Goal: Information Seeking & Learning: Learn about a topic

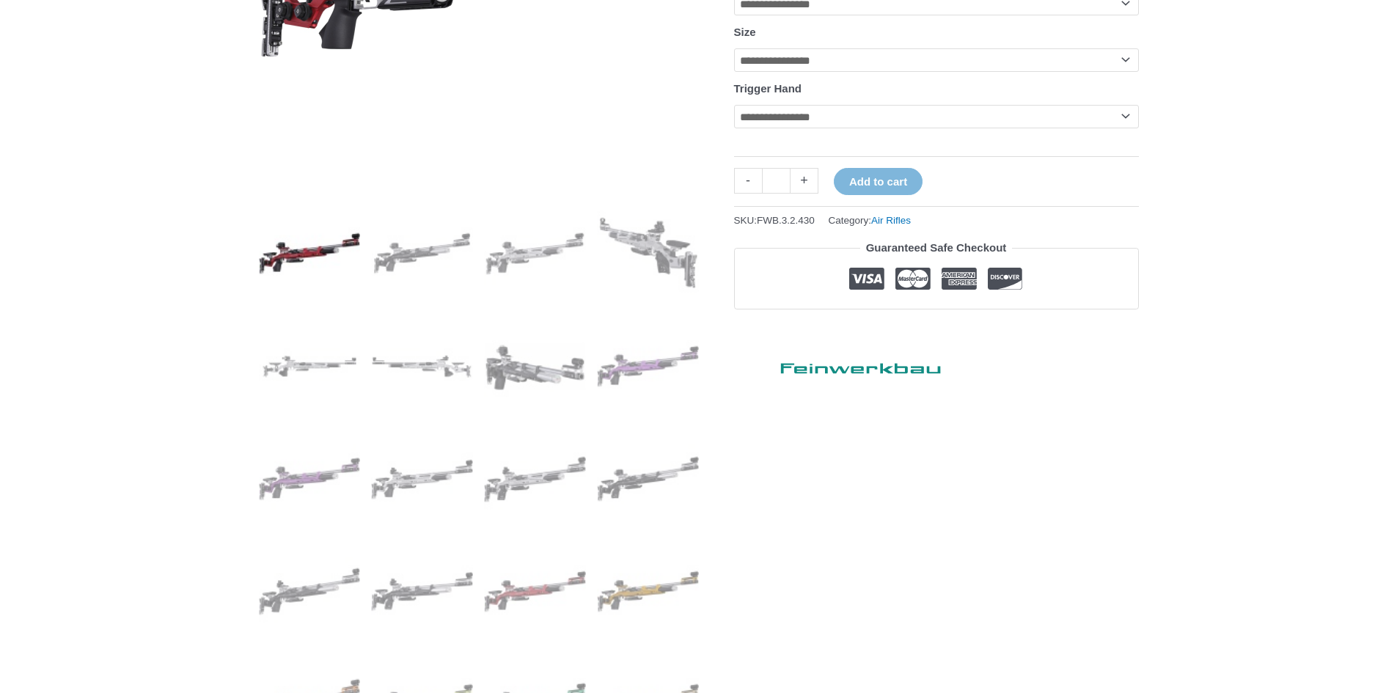
scroll to position [513, 0]
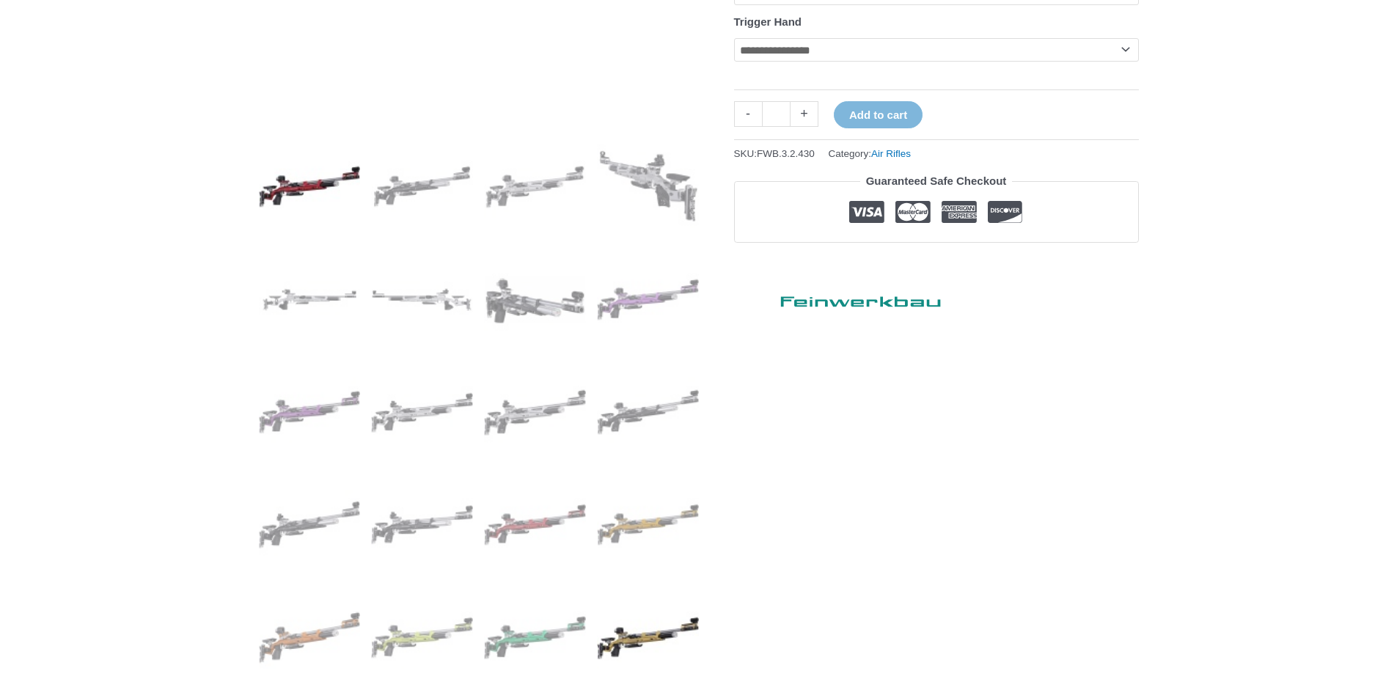
click at [641, 641] on img at bounding box center [648, 638] width 102 height 102
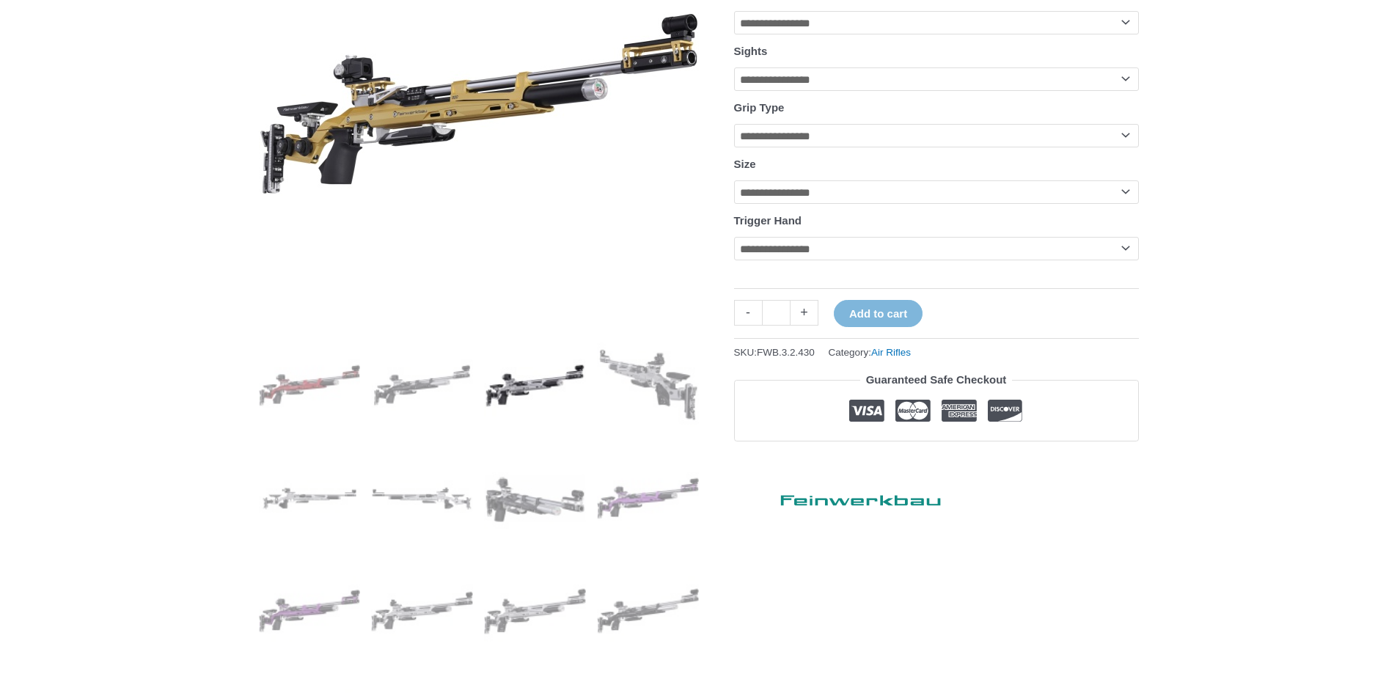
scroll to position [367, 0]
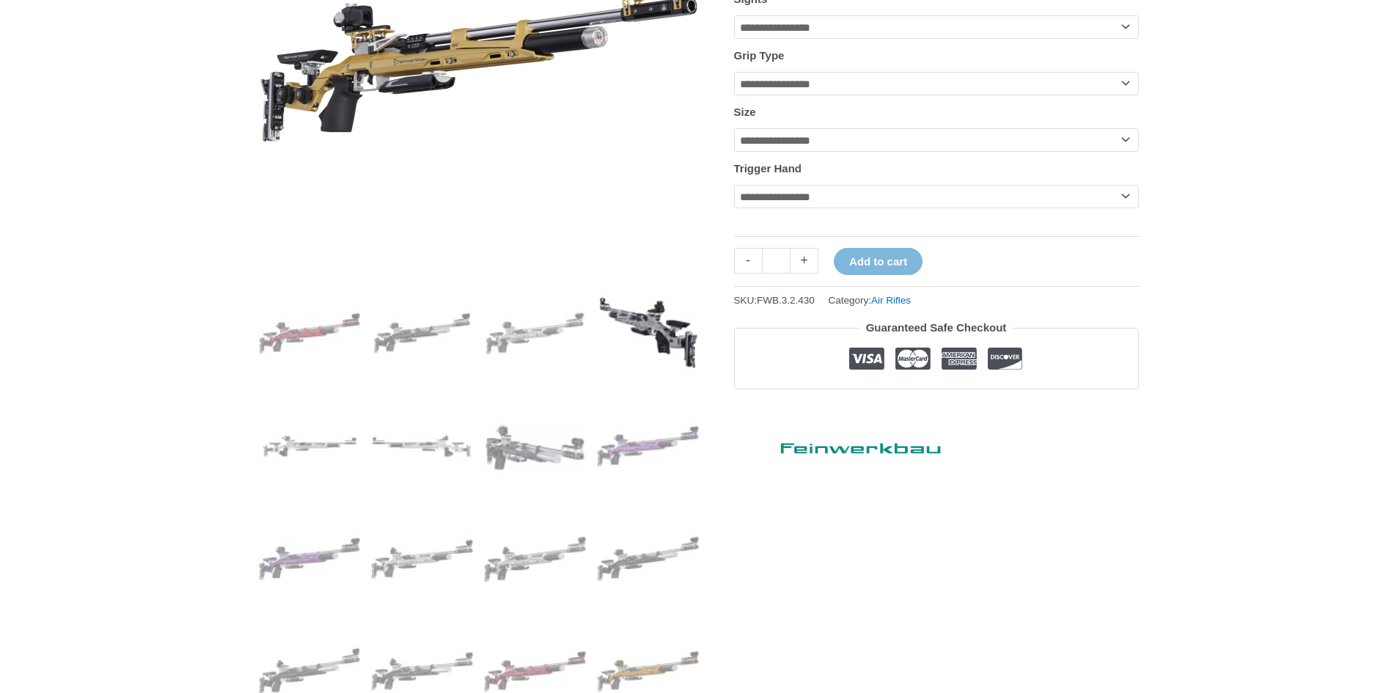
click at [666, 337] on img at bounding box center [648, 333] width 102 height 102
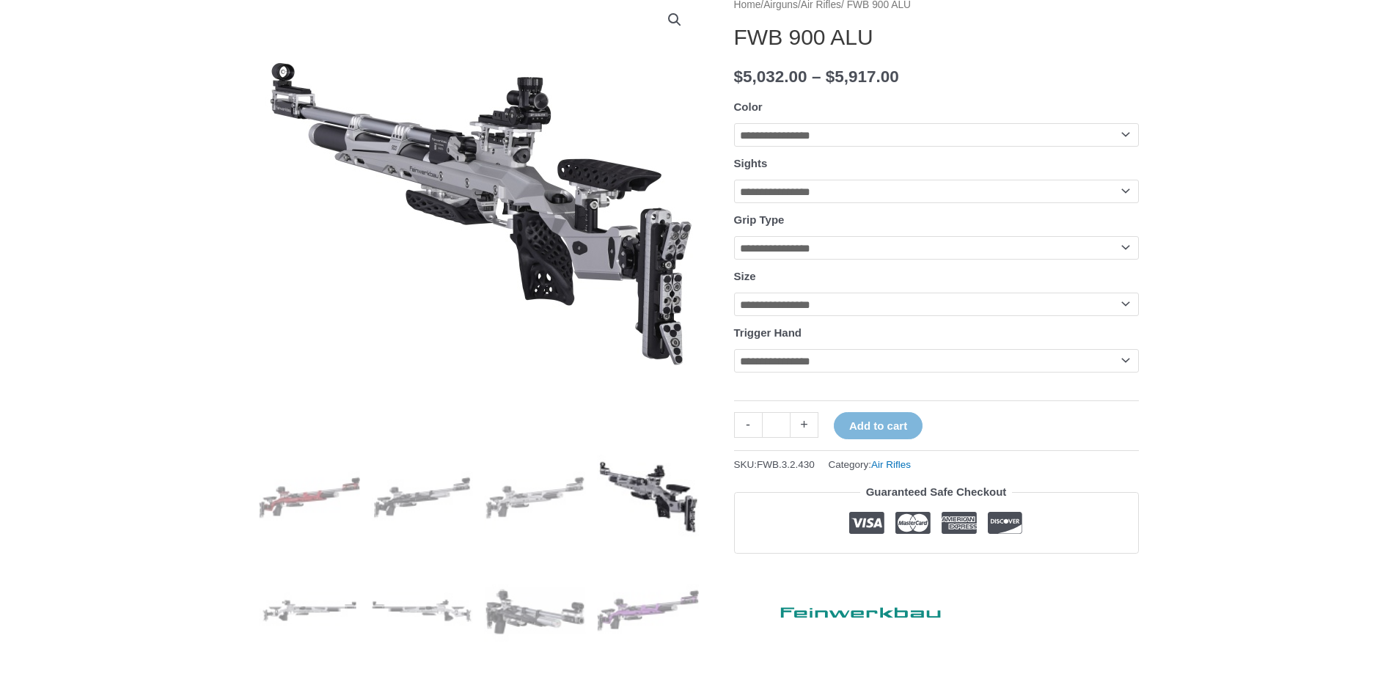
scroll to position [220, 0]
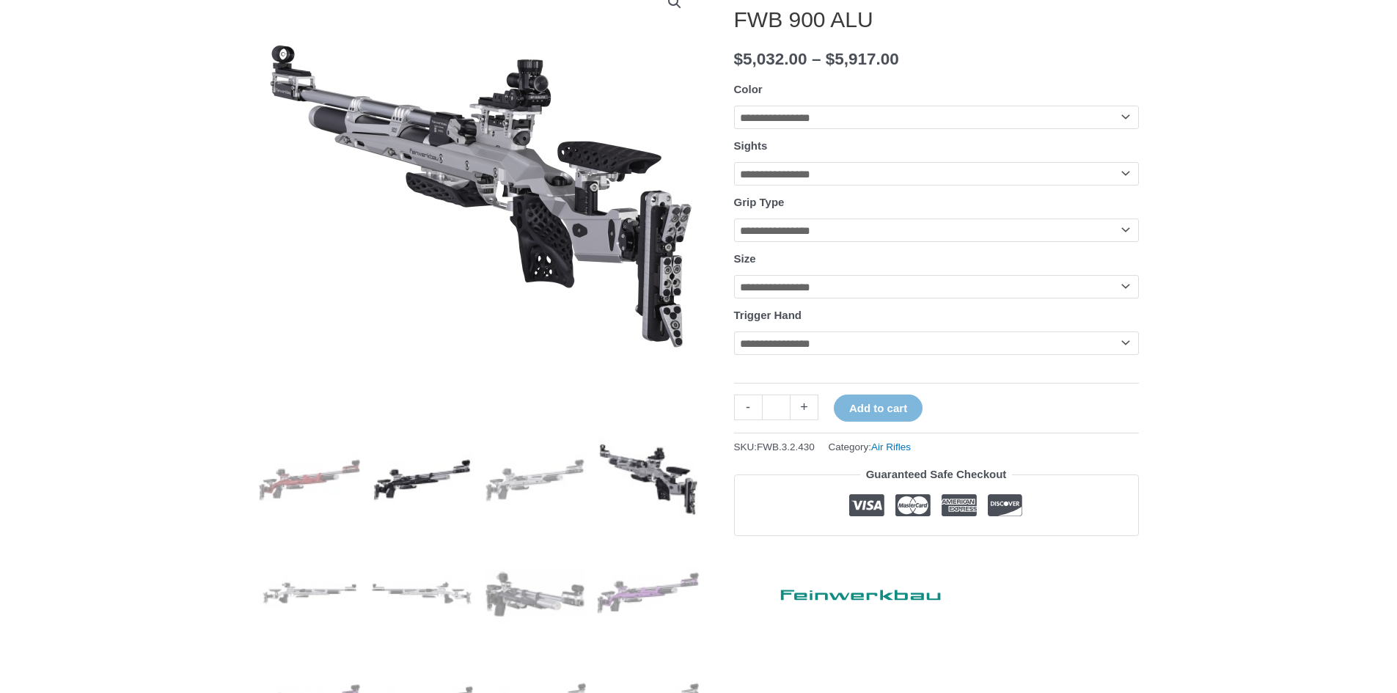
click at [410, 477] on img at bounding box center [422, 480] width 102 height 102
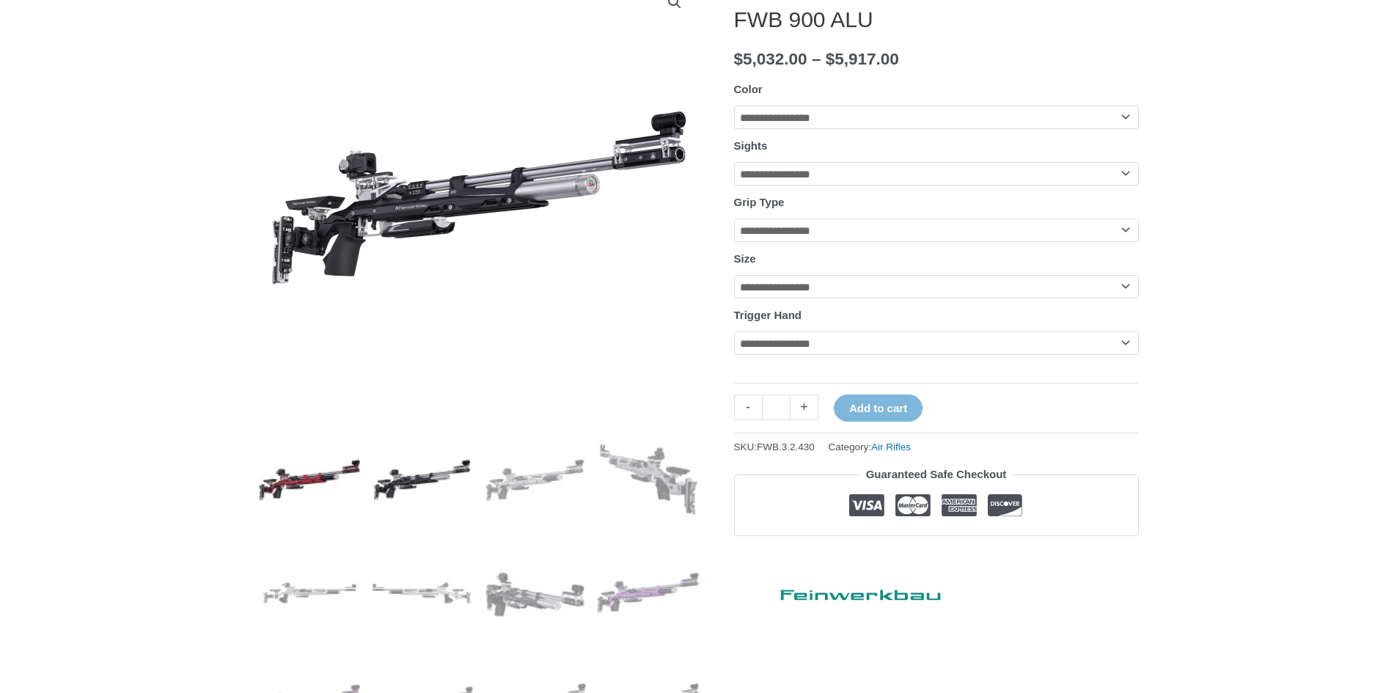
click at [335, 486] on img at bounding box center [310, 480] width 102 height 102
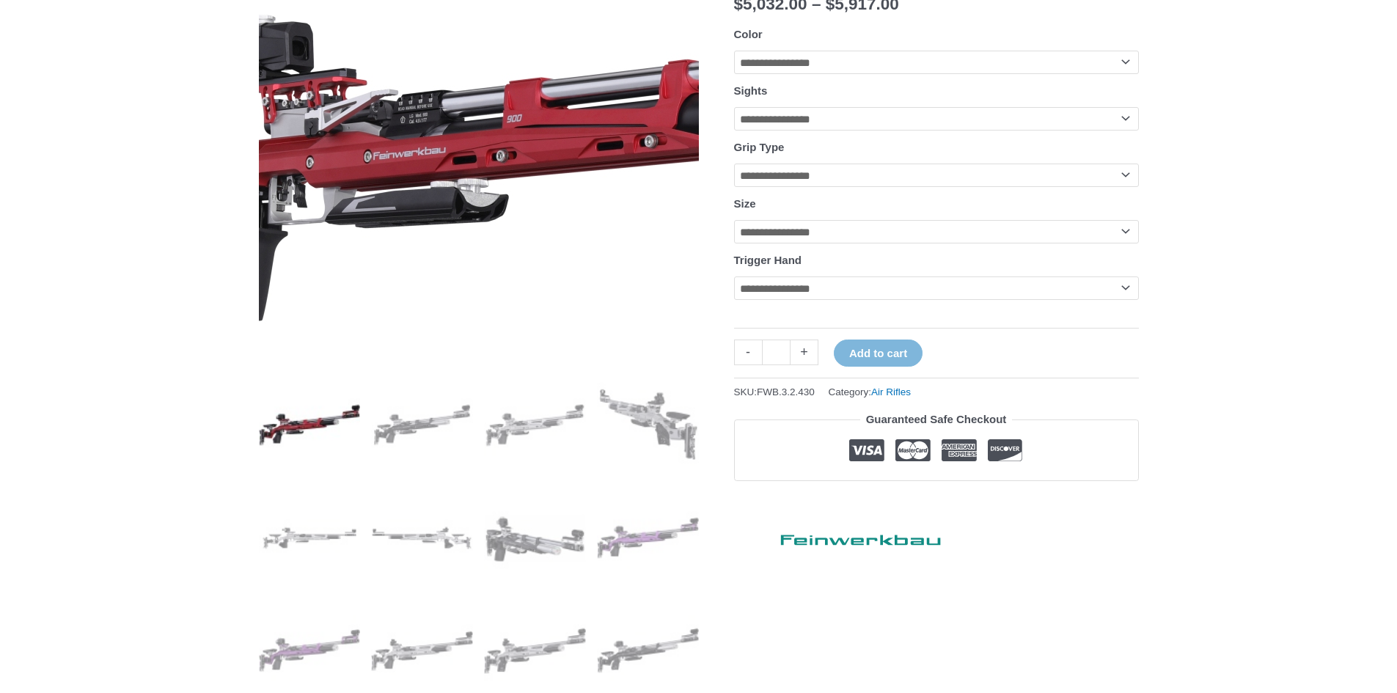
scroll to position [440, 0]
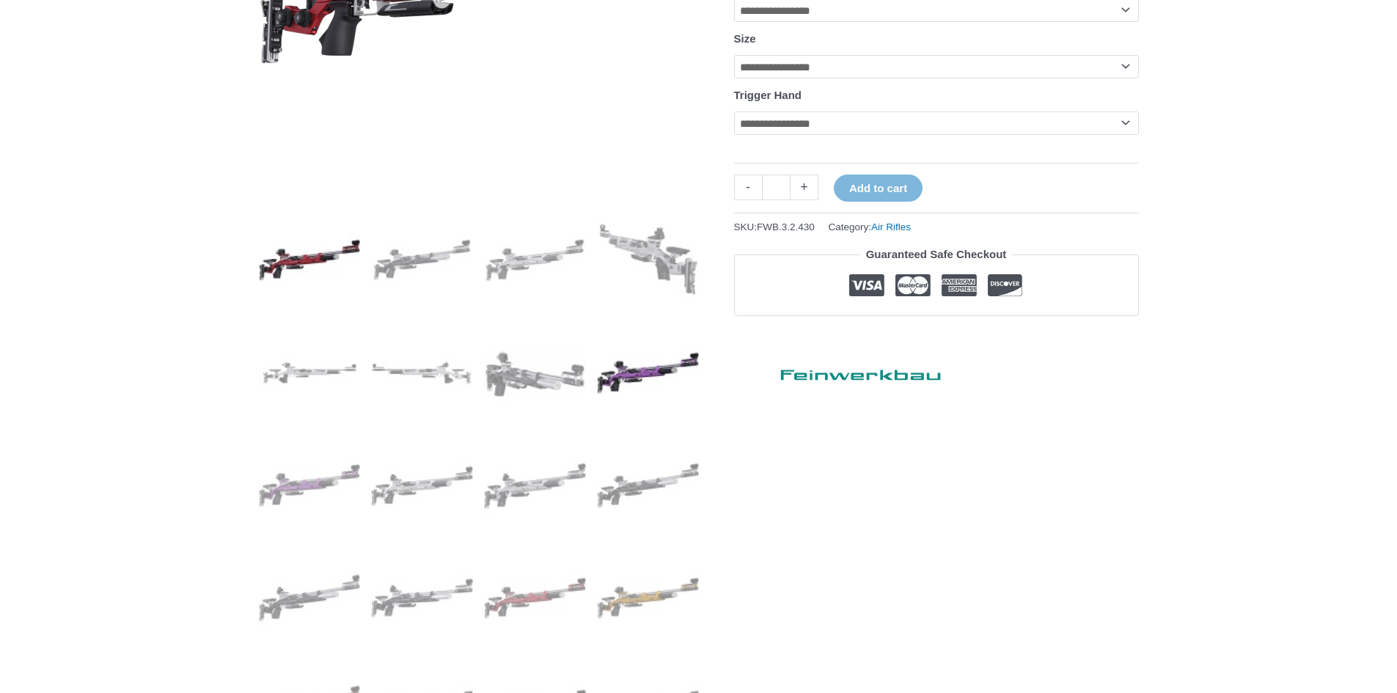
click at [622, 387] on img at bounding box center [648, 373] width 102 height 102
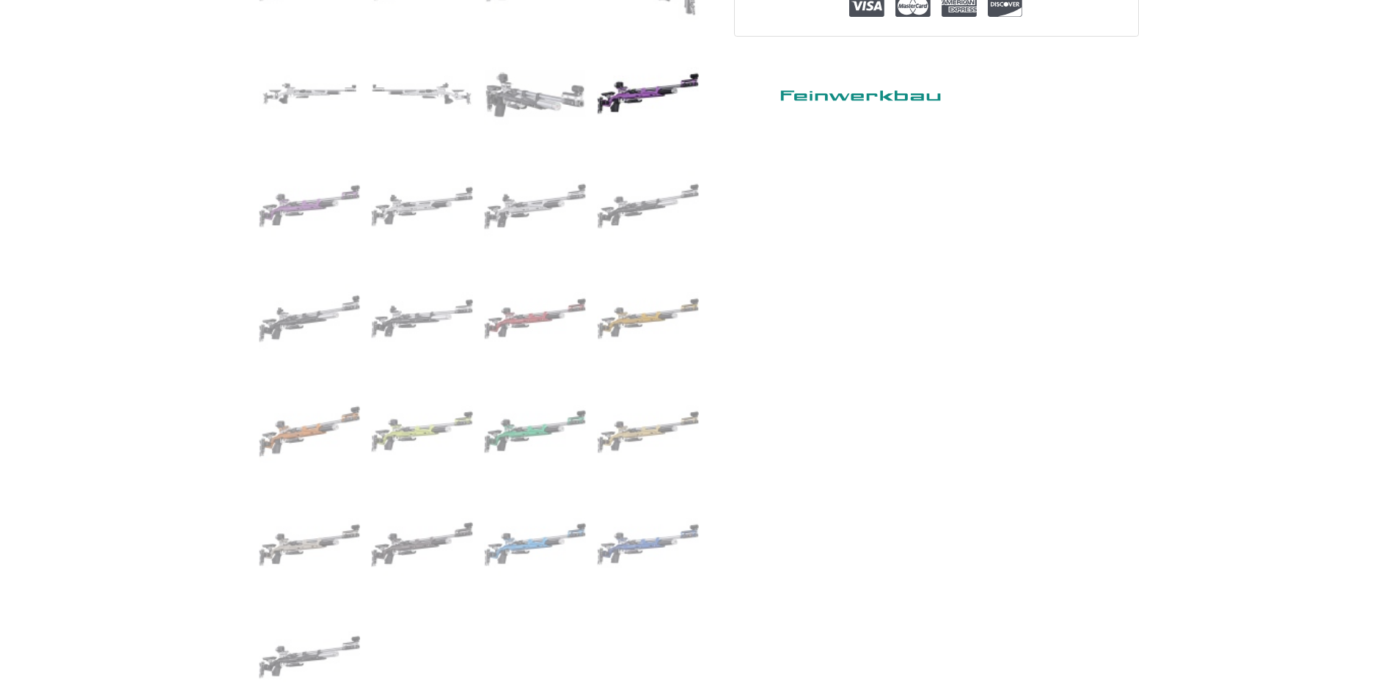
scroll to position [733, 0]
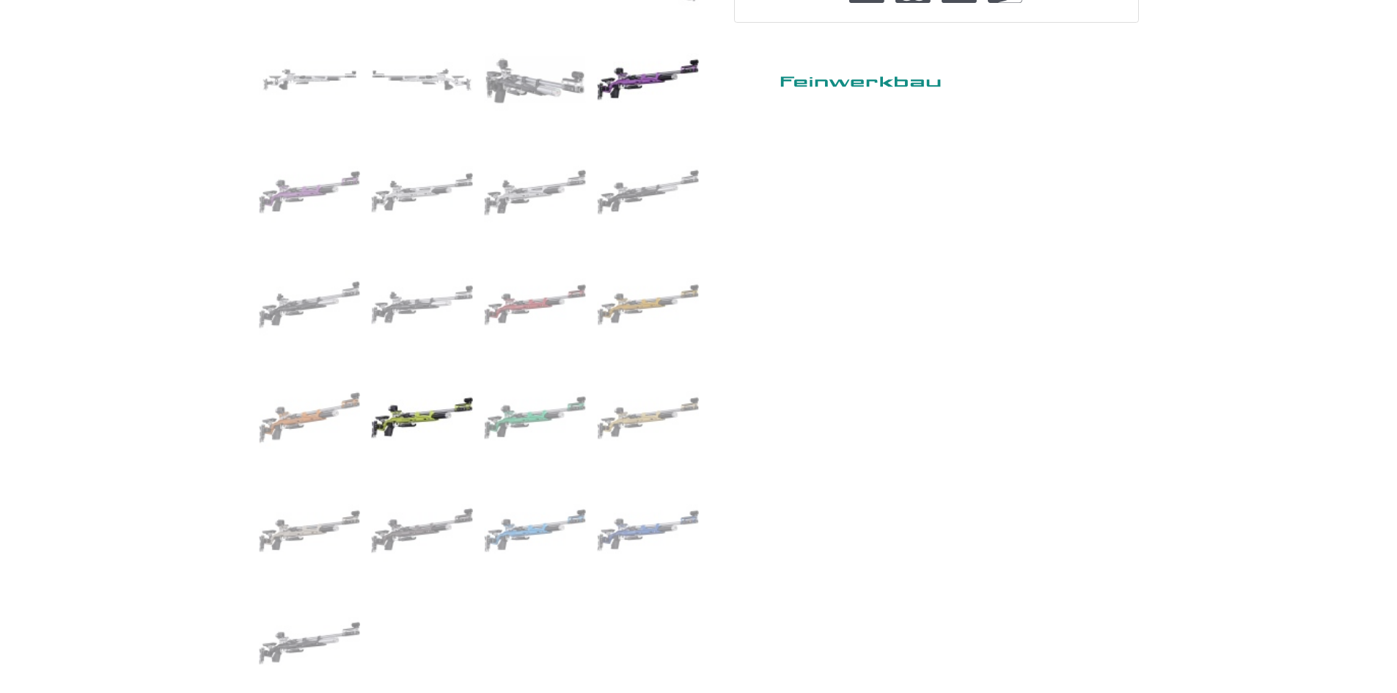
click at [398, 416] on img at bounding box center [422, 418] width 102 height 102
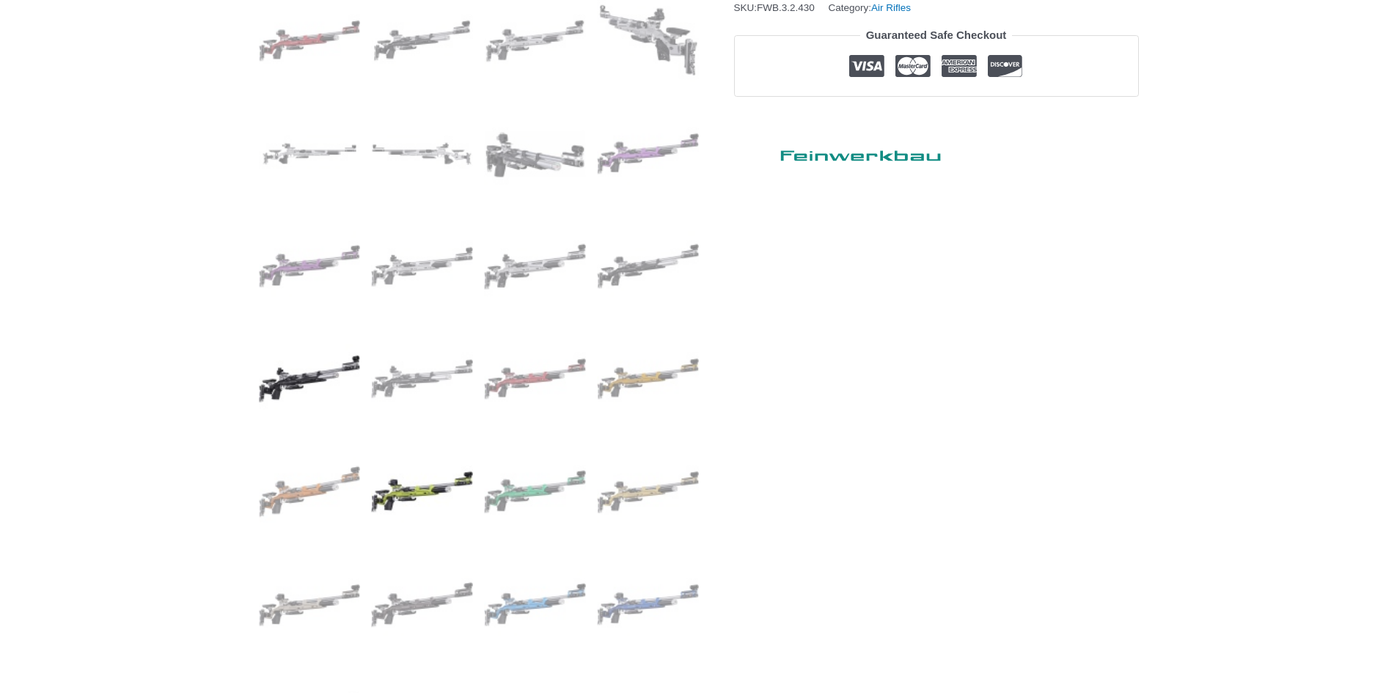
scroll to position [660, 0]
click at [309, 493] on img at bounding box center [310, 491] width 102 height 102
click at [536, 488] on img at bounding box center [535, 491] width 102 height 102
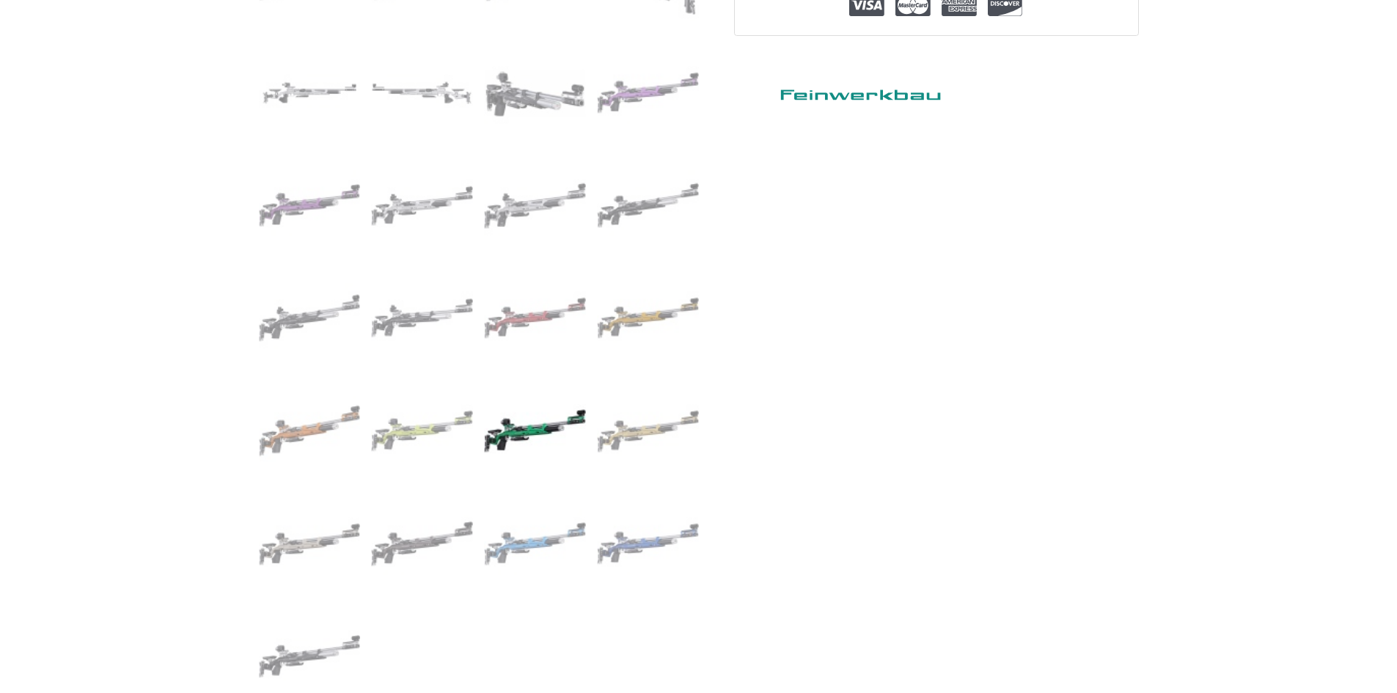
scroll to position [733, 0]
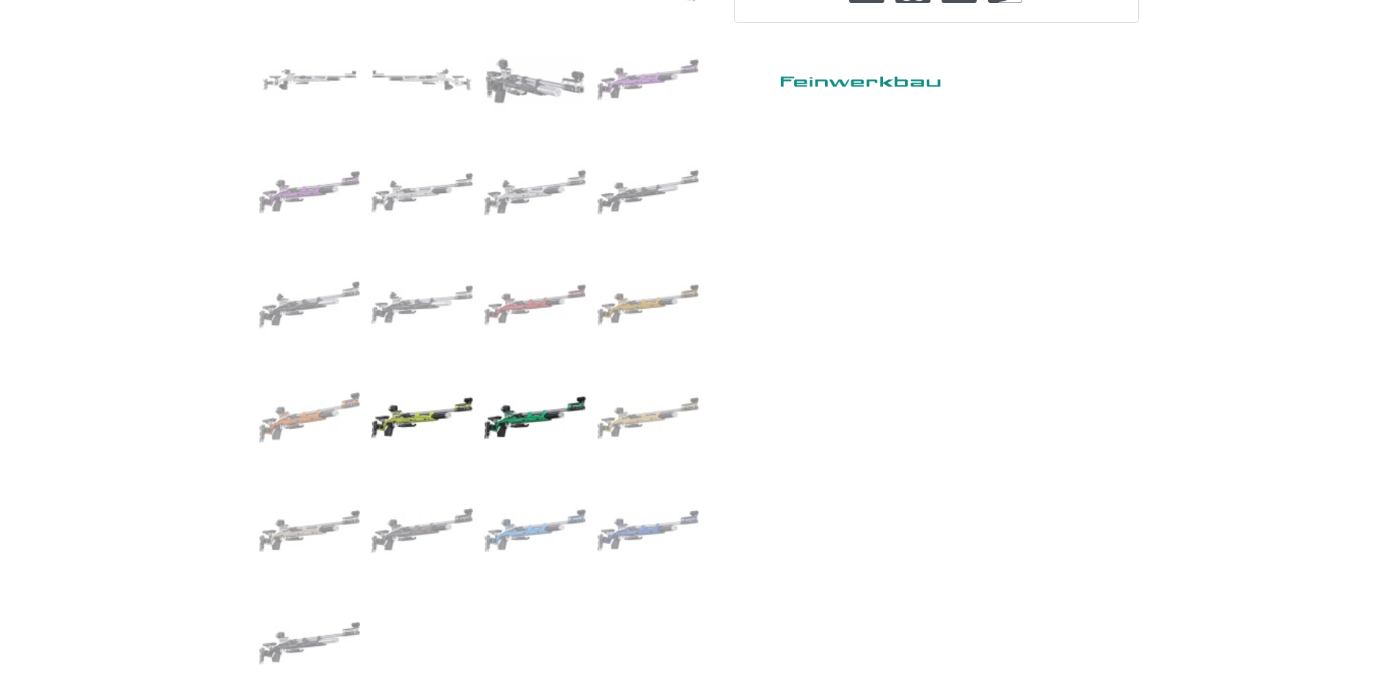
click at [414, 414] on img at bounding box center [422, 418] width 102 height 102
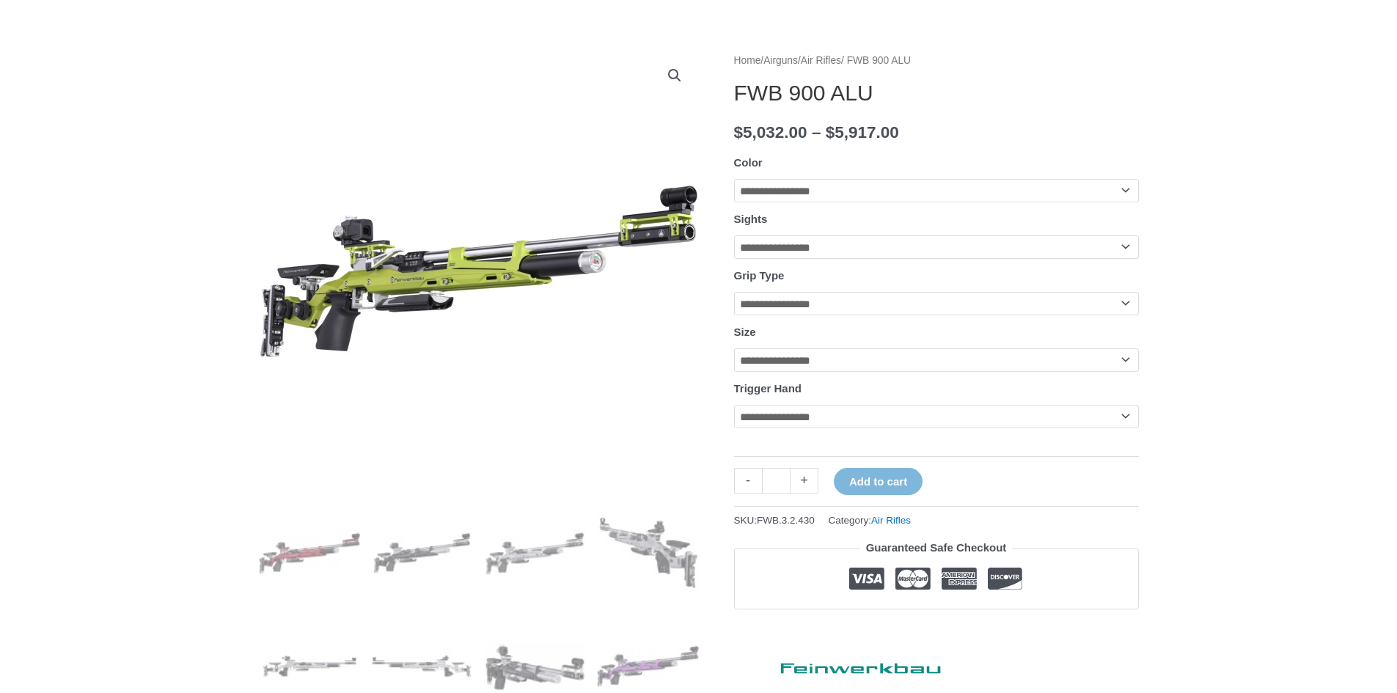
scroll to position [220, 0]
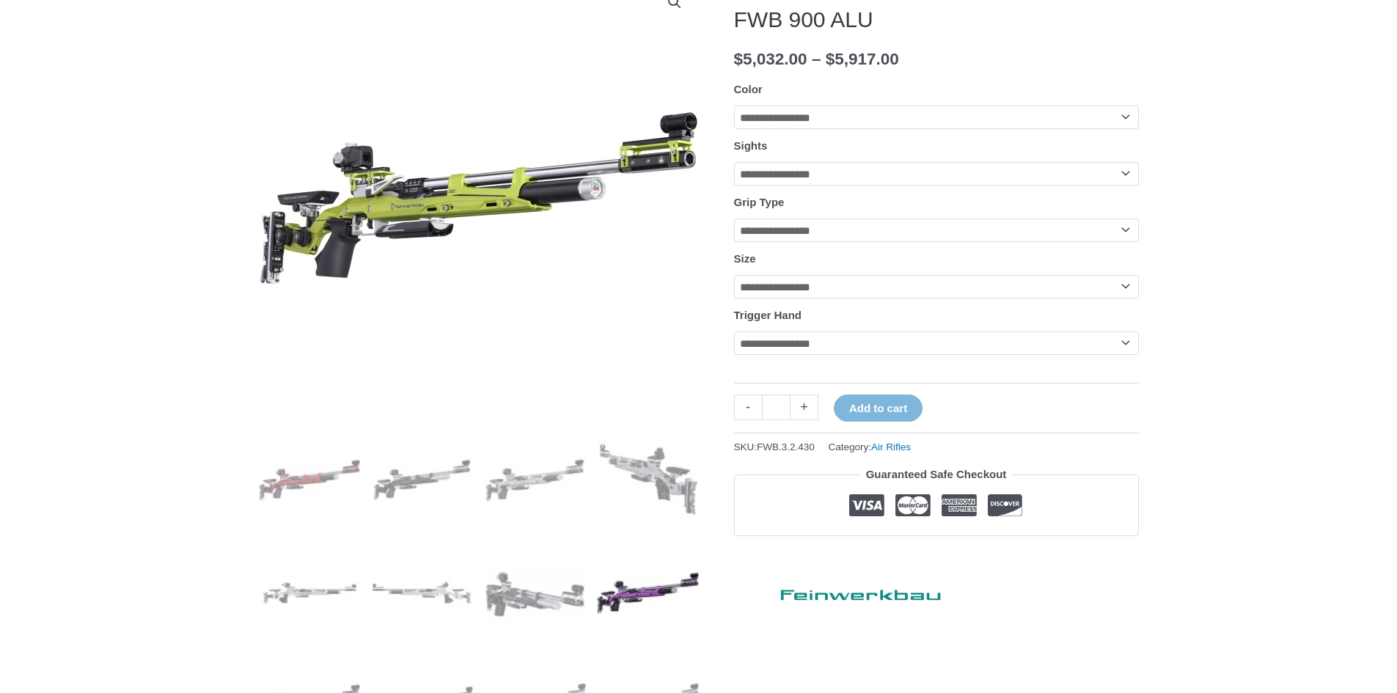
click at [634, 599] on img at bounding box center [648, 593] width 102 height 102
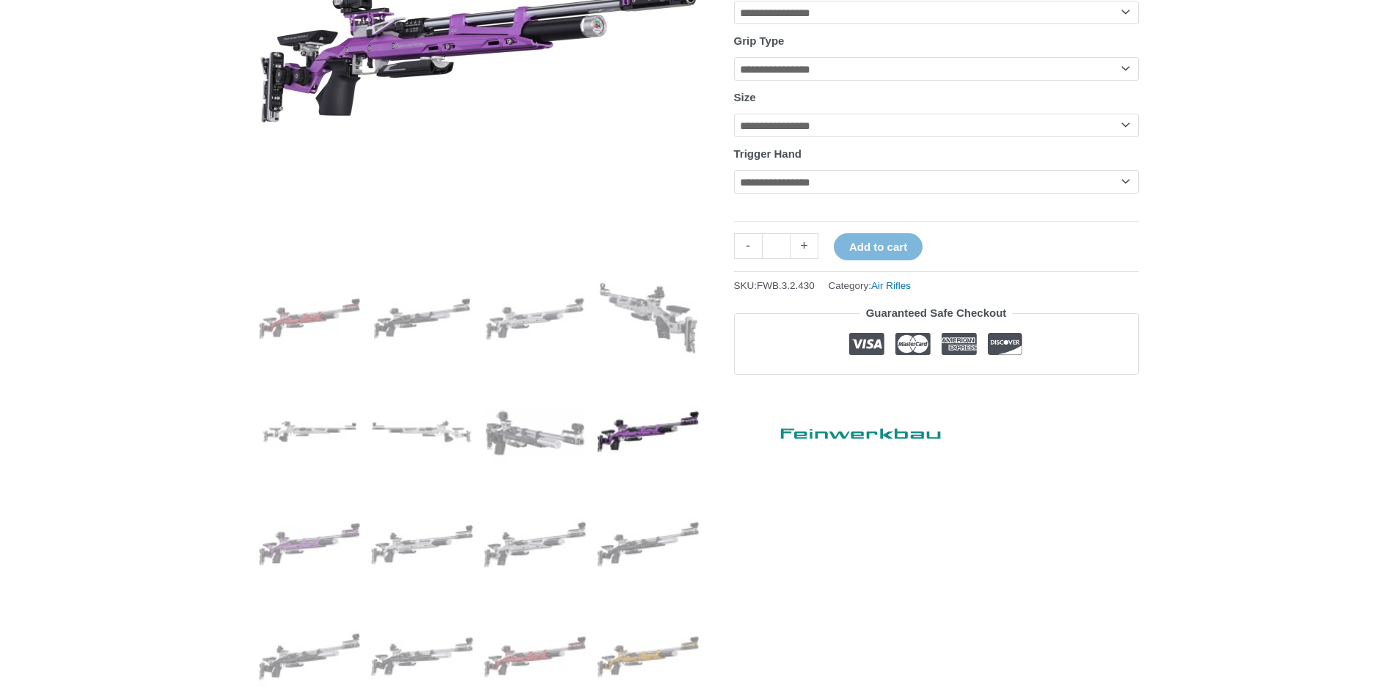
scroll to position [440, 0]
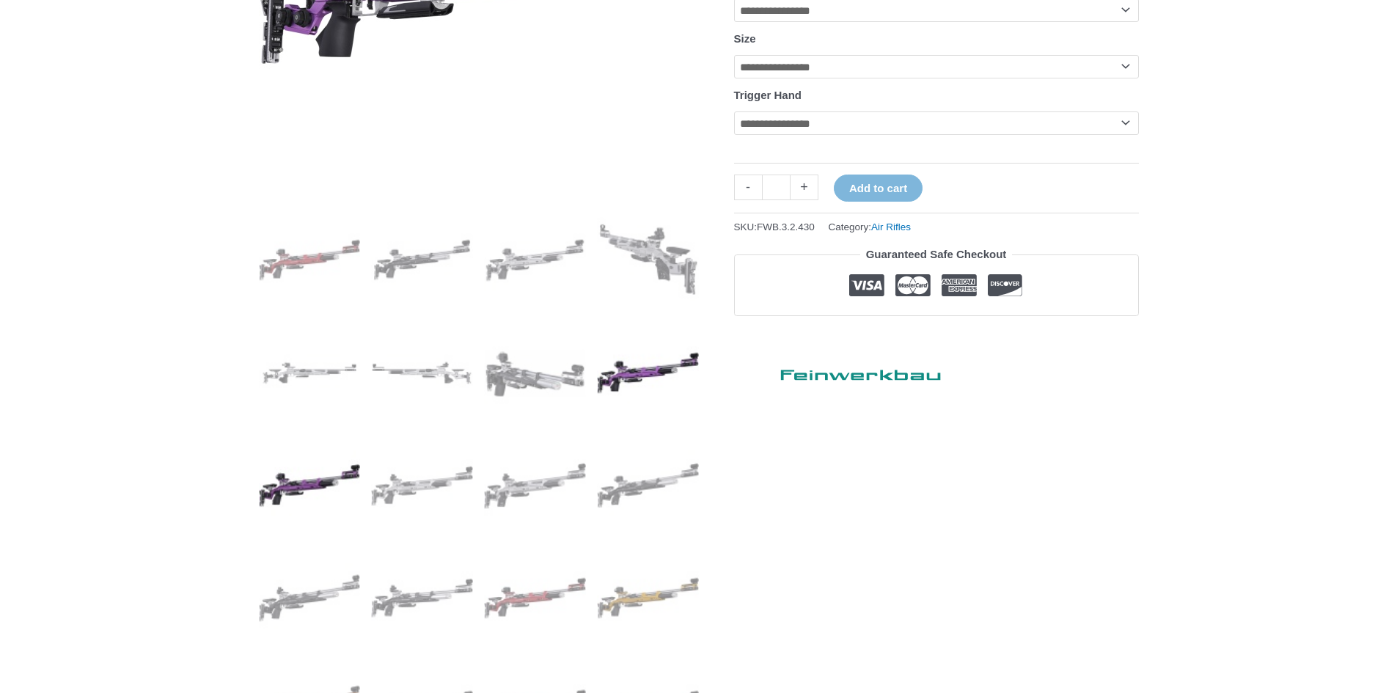
click at [312, 483] on img at bounding box center [310, 486] width 102 height 102
click at [414, 488] on img at bounding box center [422, 486] width 102 height 102
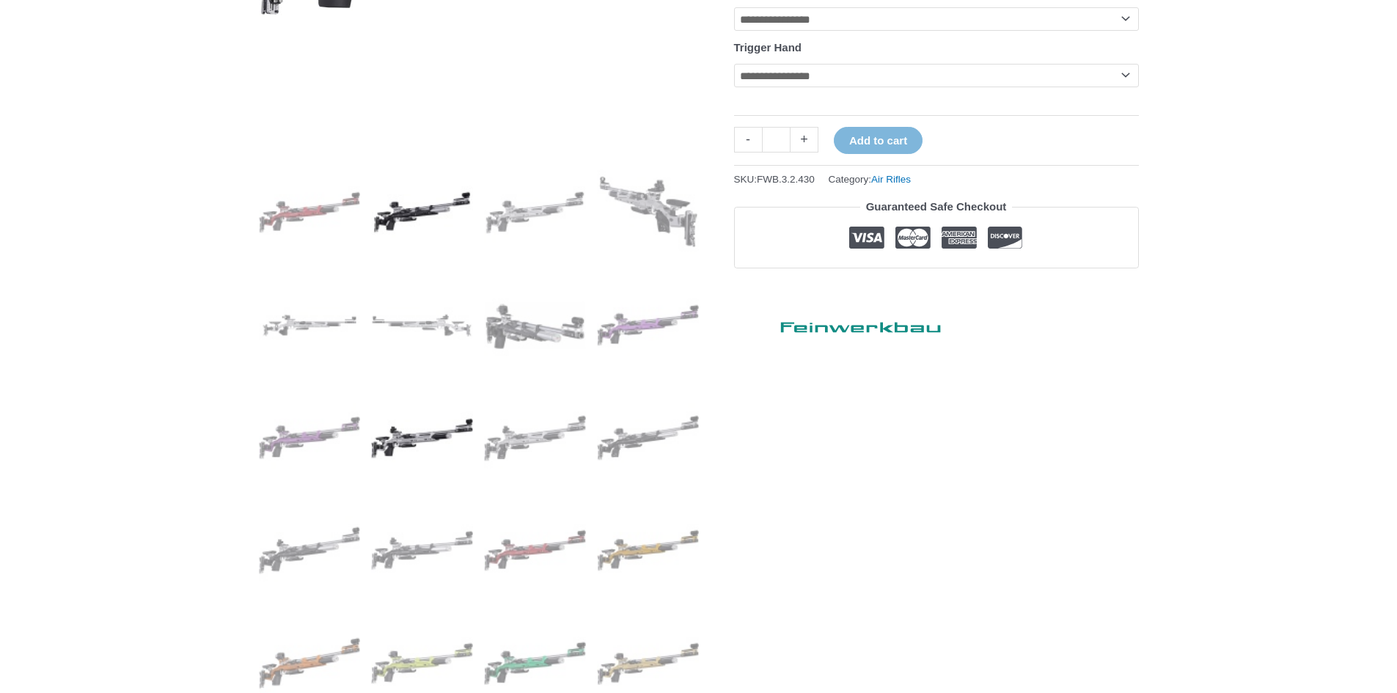
scroll to position [513, 0]
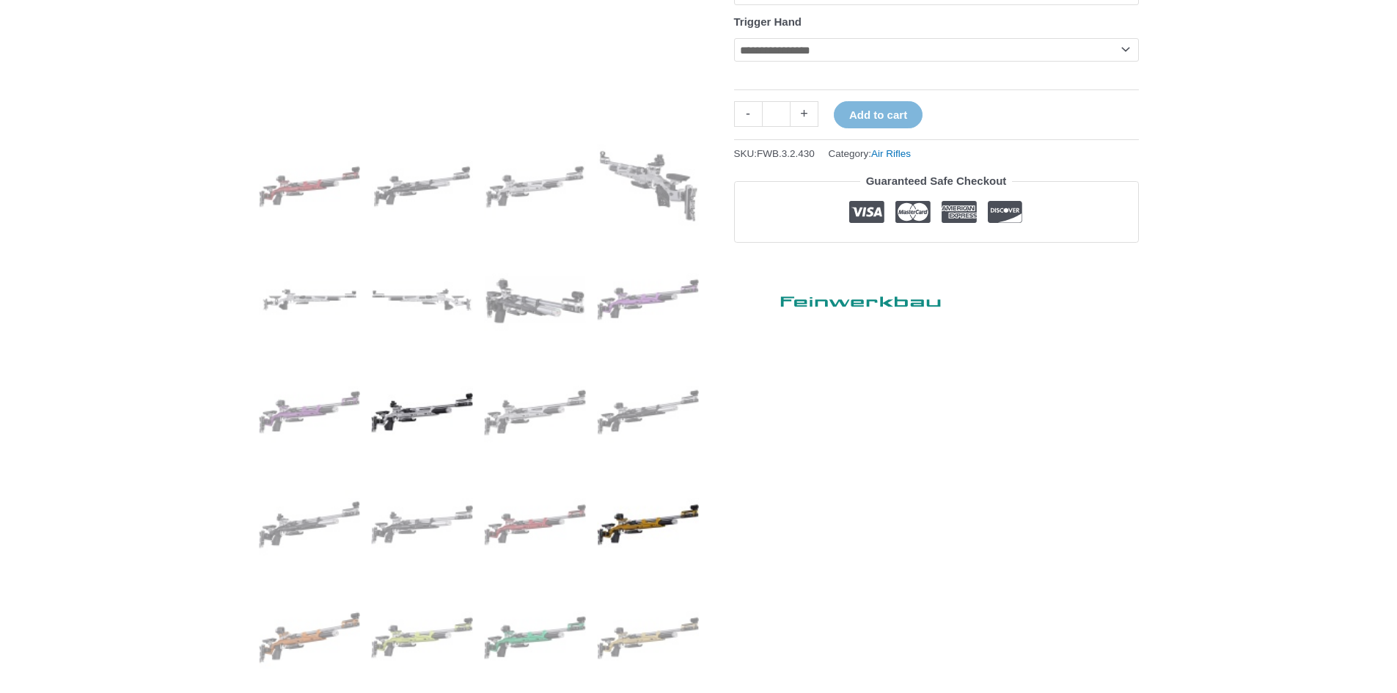
click at [634, 530] on img at bounding box center [648, 525] width 102 height 102
click at [385, 643] on img at bounding box center [422, 638] width 102 height 102
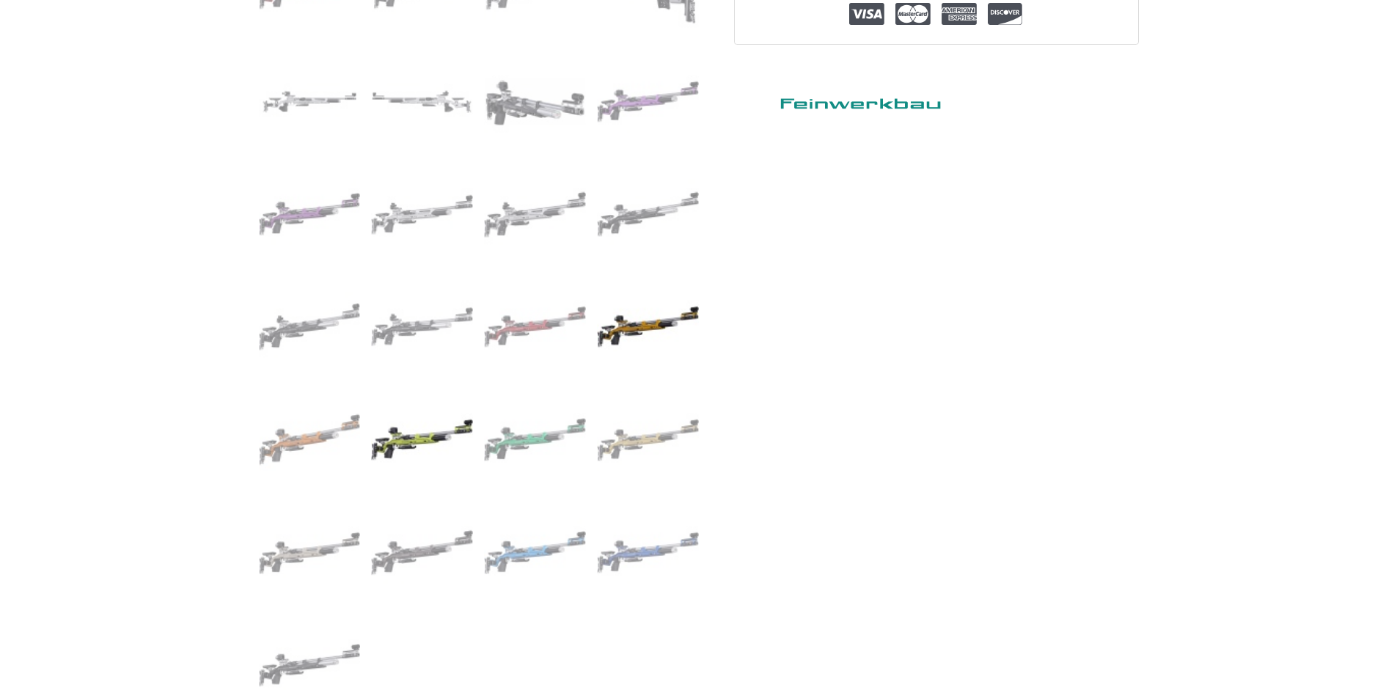
scroll to position [733, 0]
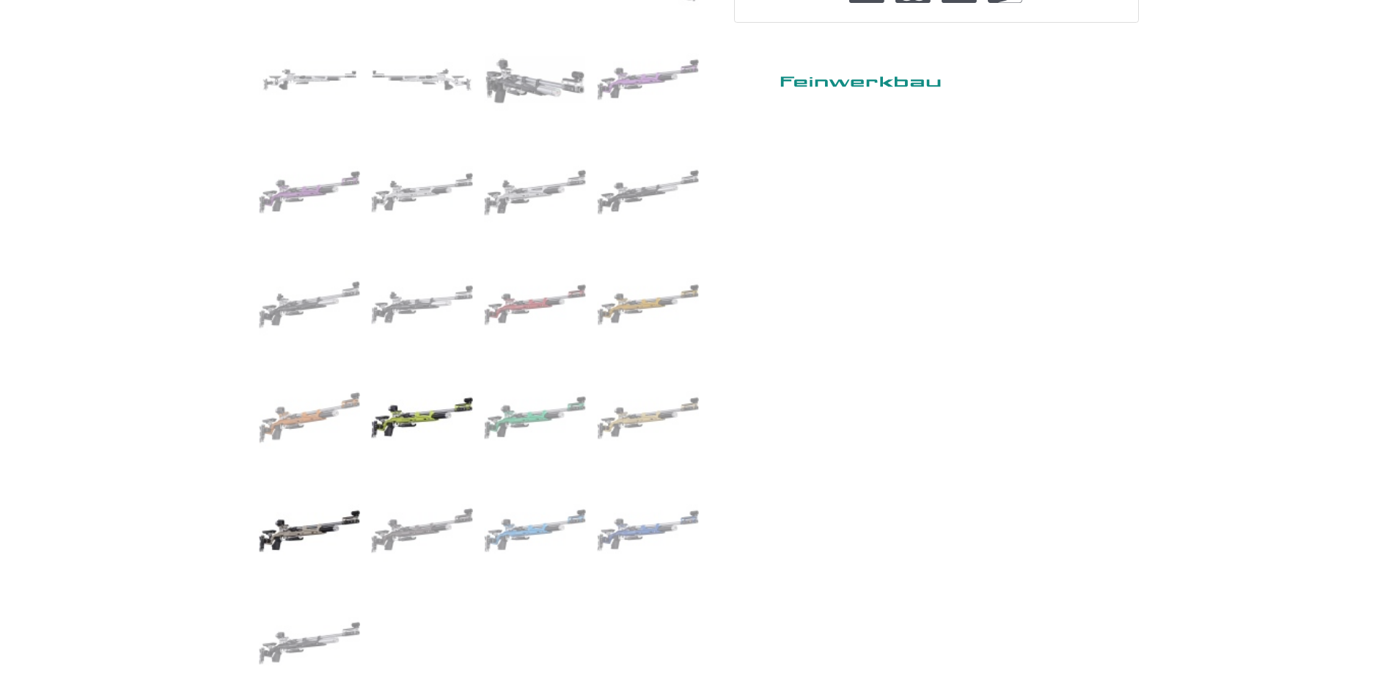
click at [315, 532] on img at bounding box center [310, 531] width 102 height 102
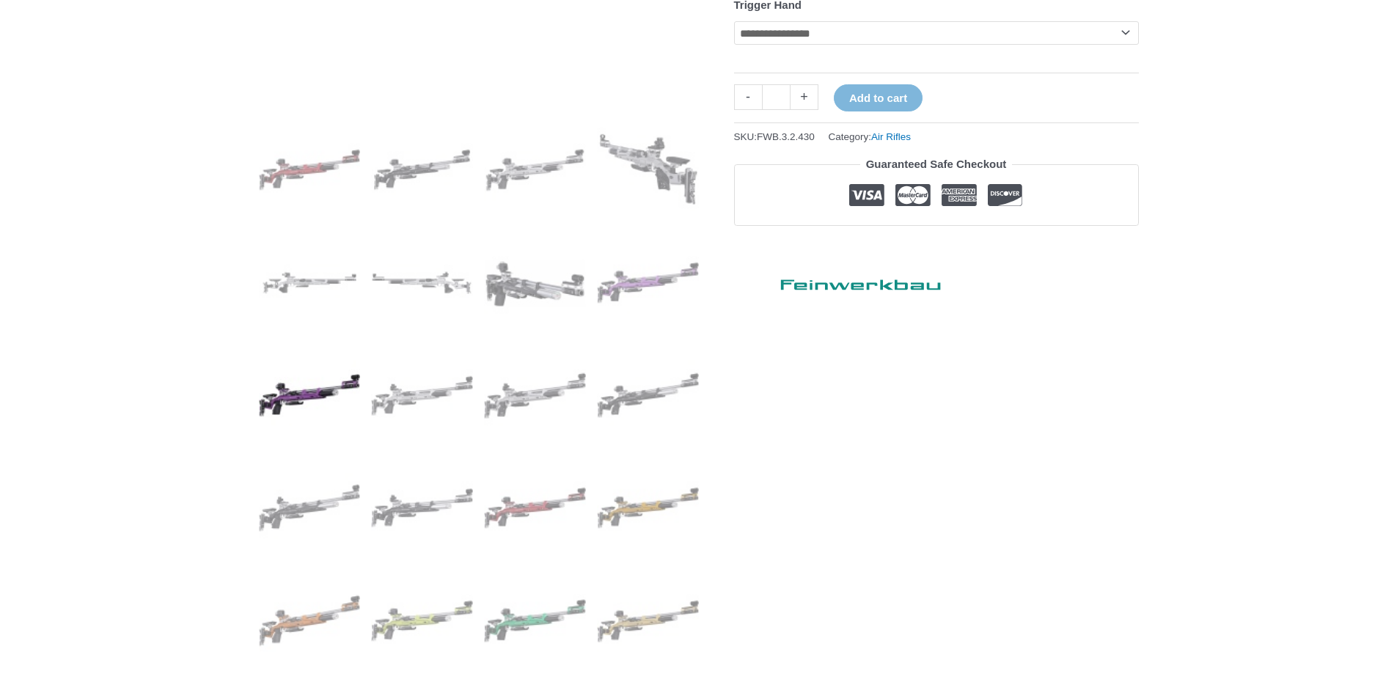
scroll to position [660, 0]
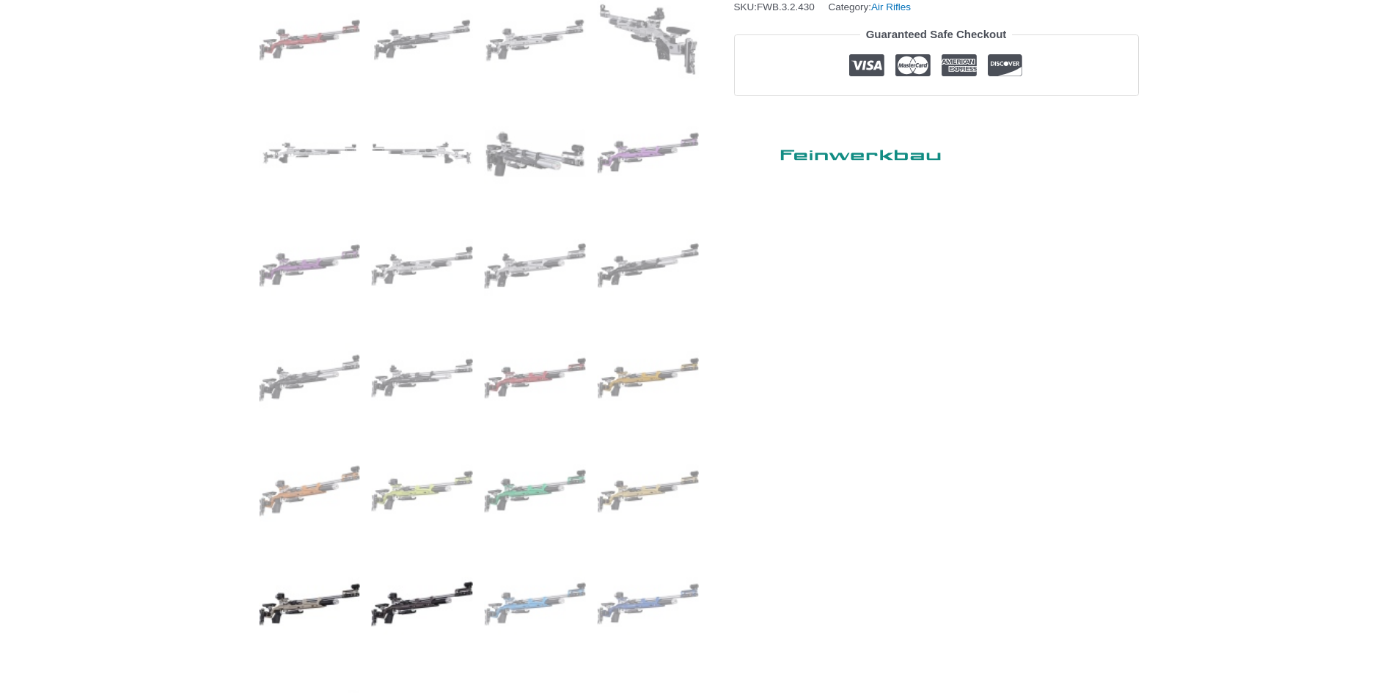
click at [424, 606] on img at bounding box center [422, 604] width 102 height 102
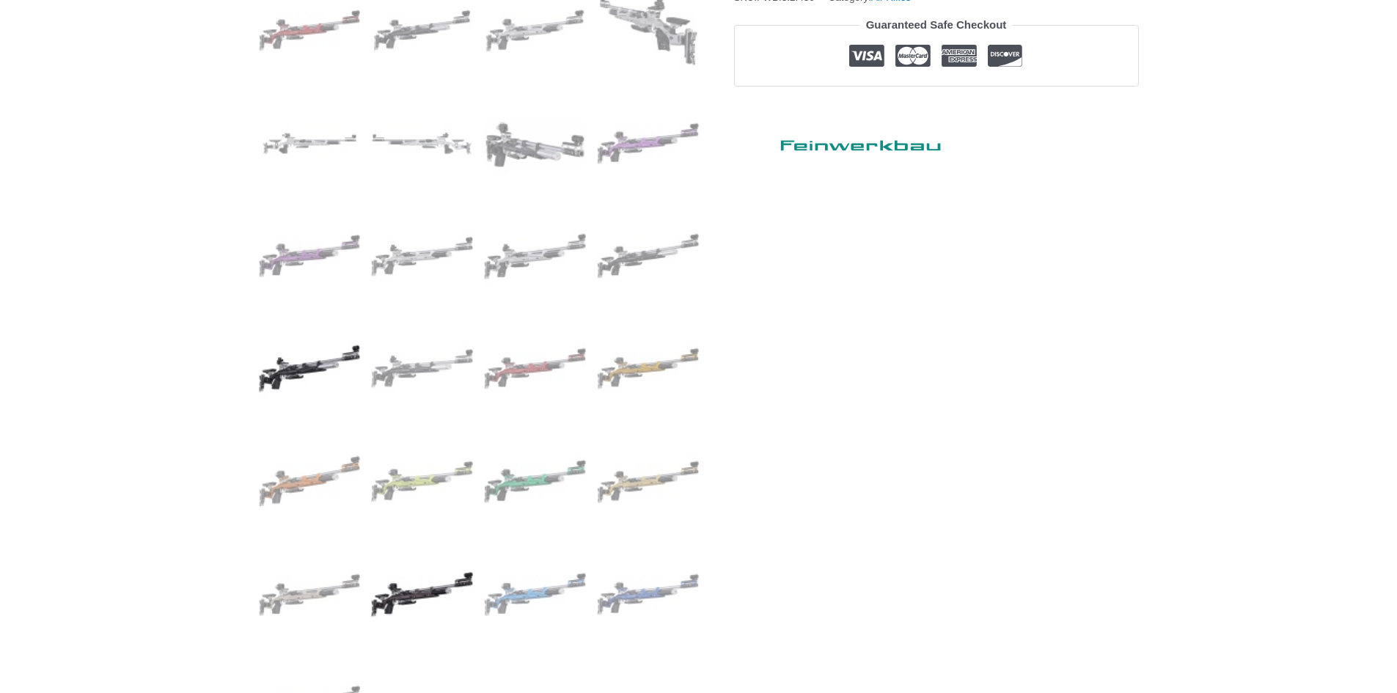
scroll to position [953, 0]
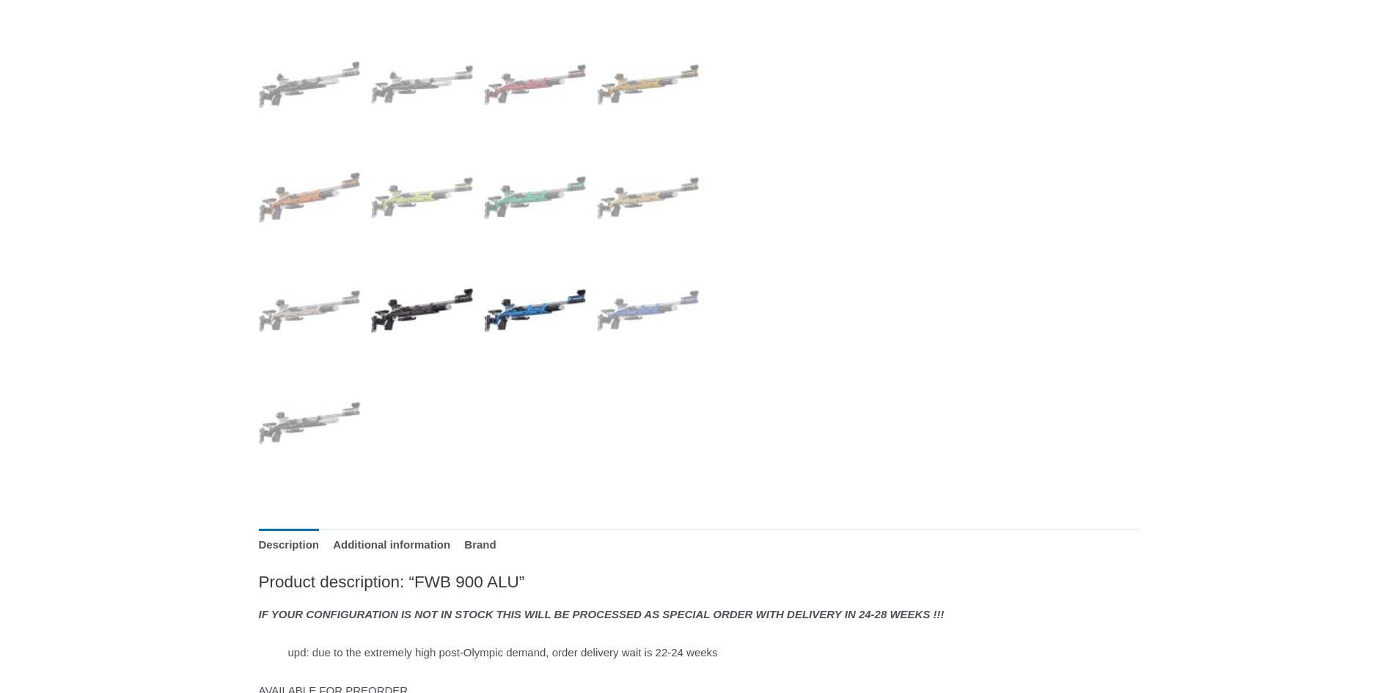
click at [521, 310] on img at bounding box center [535, 311] width 102 height 102
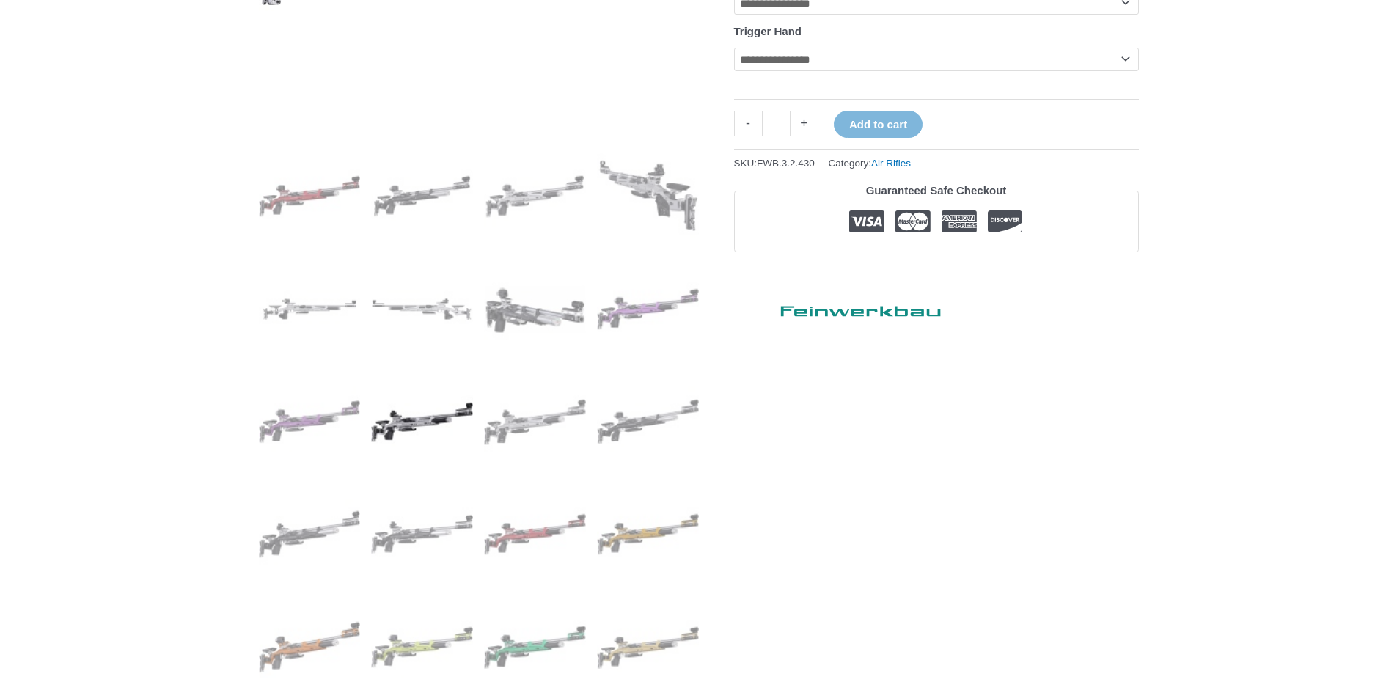
scroll to position [733, 0]
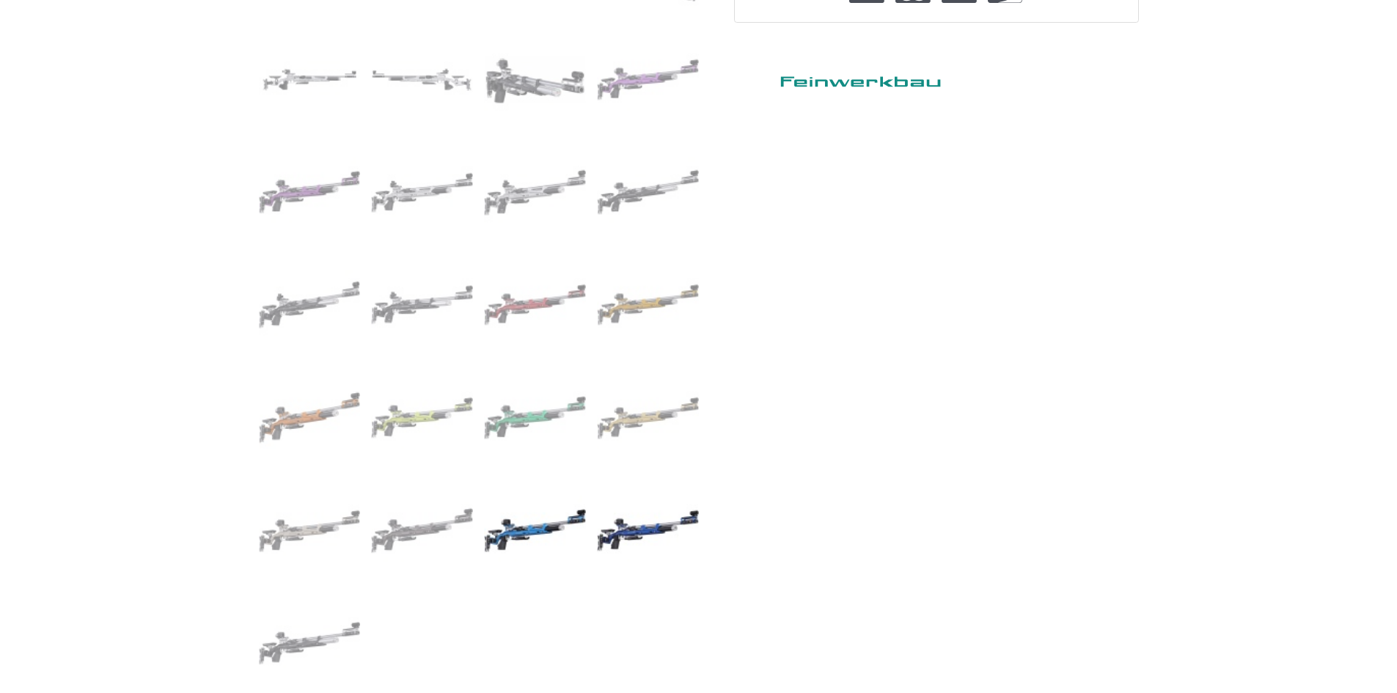
click at [614, 533] on img at bounding box center [648, 531] width 102 height 102
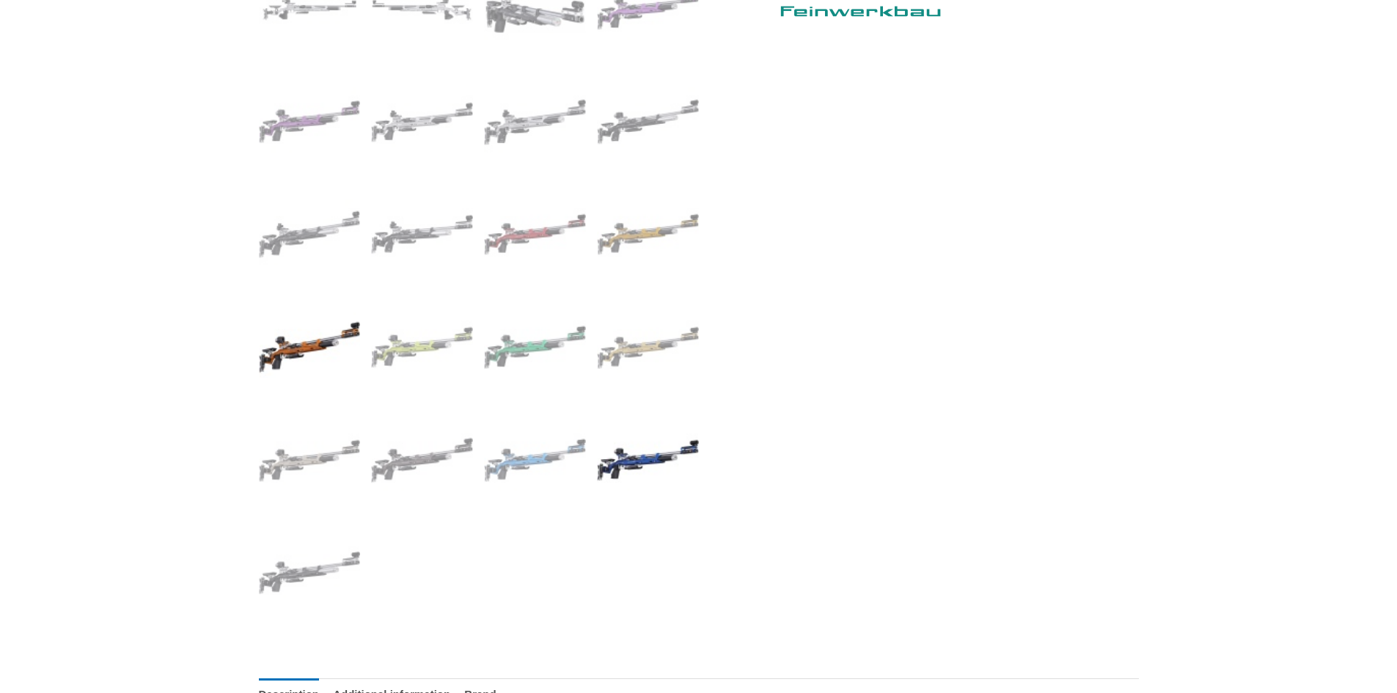
scroll to position [807, 0]
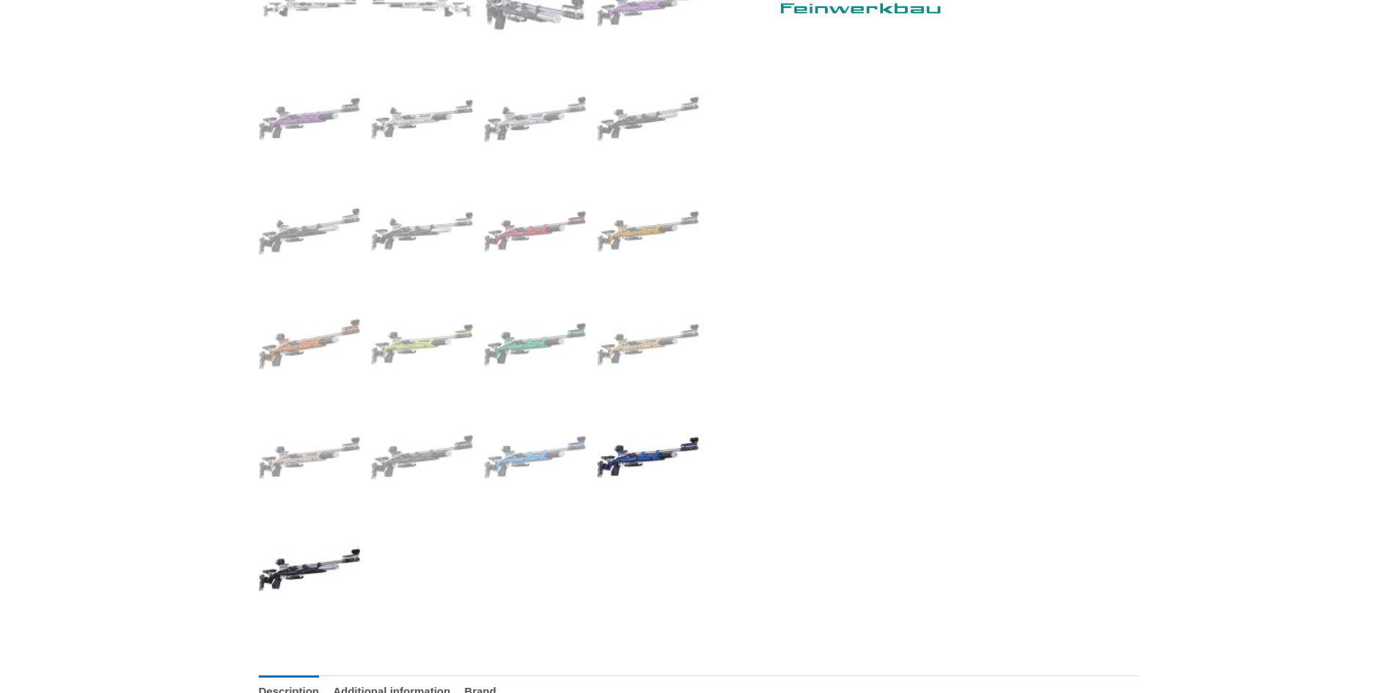
click at [313, 563] on img at bounding box center [310, 570] width 102 height 102
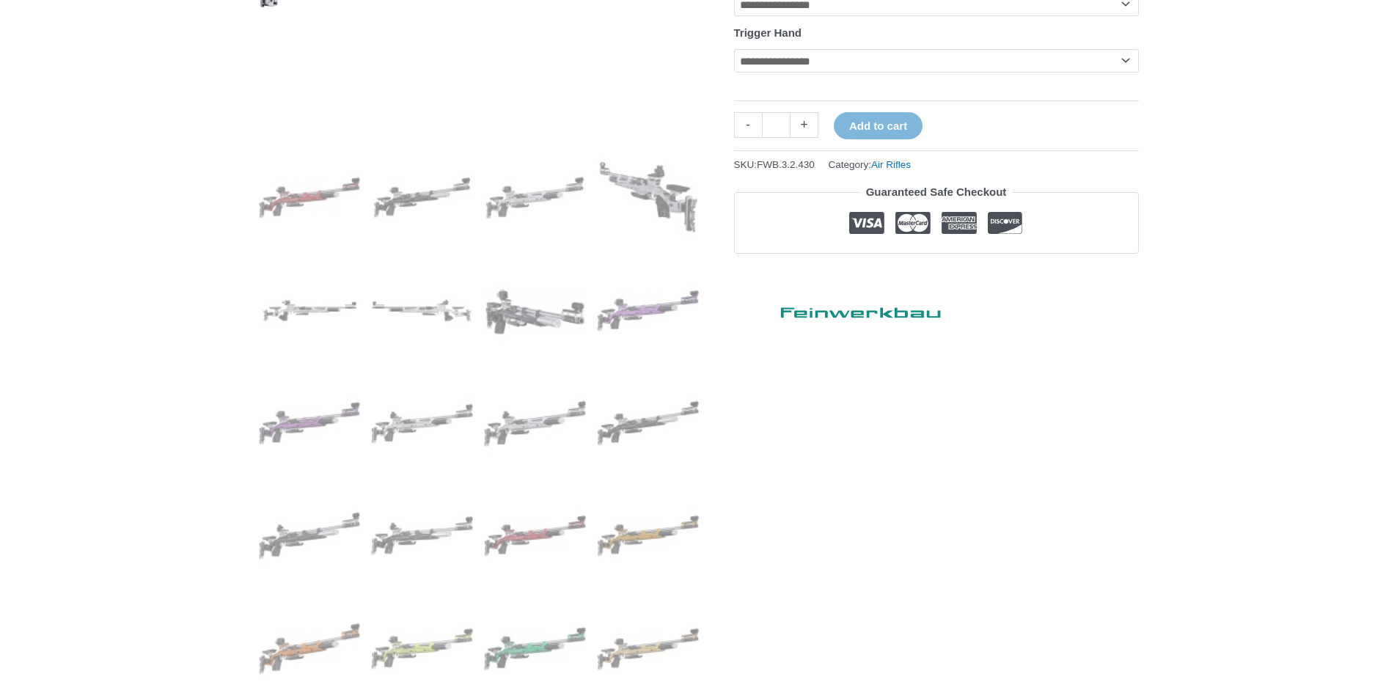
scroll to position [587, 0]
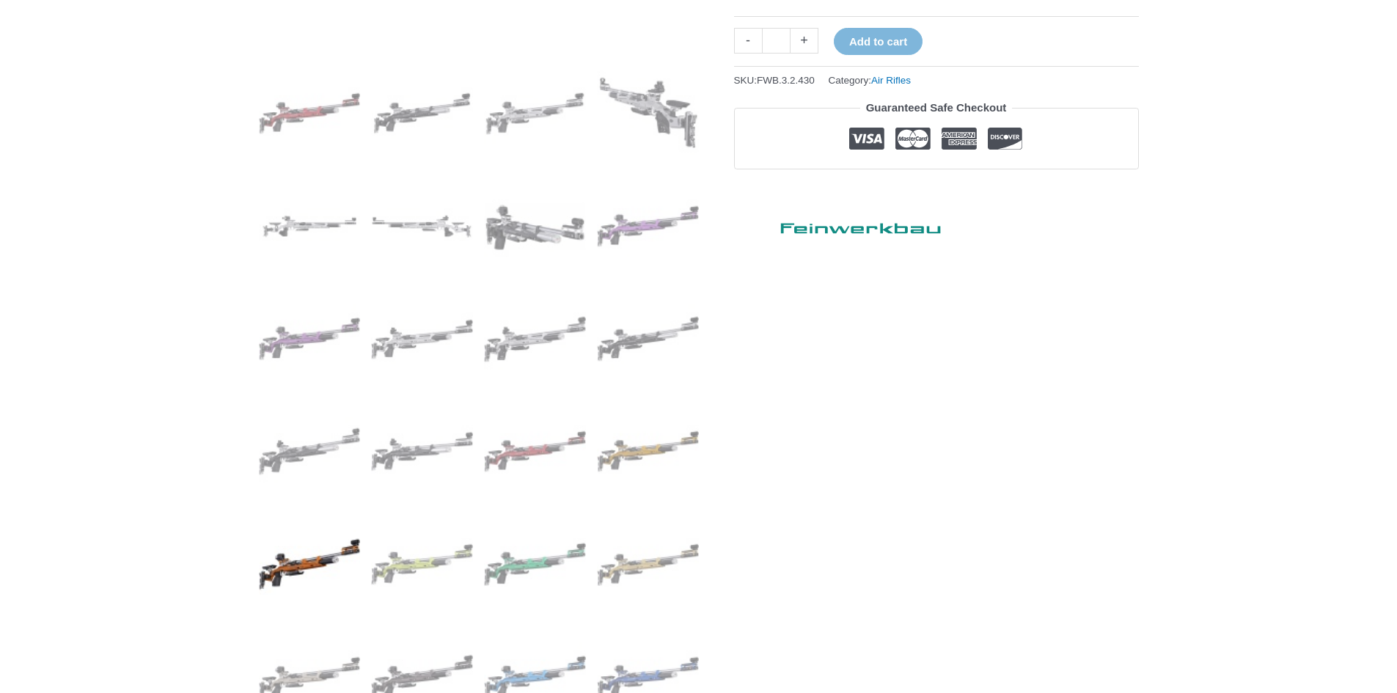
click at [316, 565] on img at bounding box center [310, 564] width 102 height 102
click at [420, 562] on img at bounding box center [422, 564] width 102 height 102
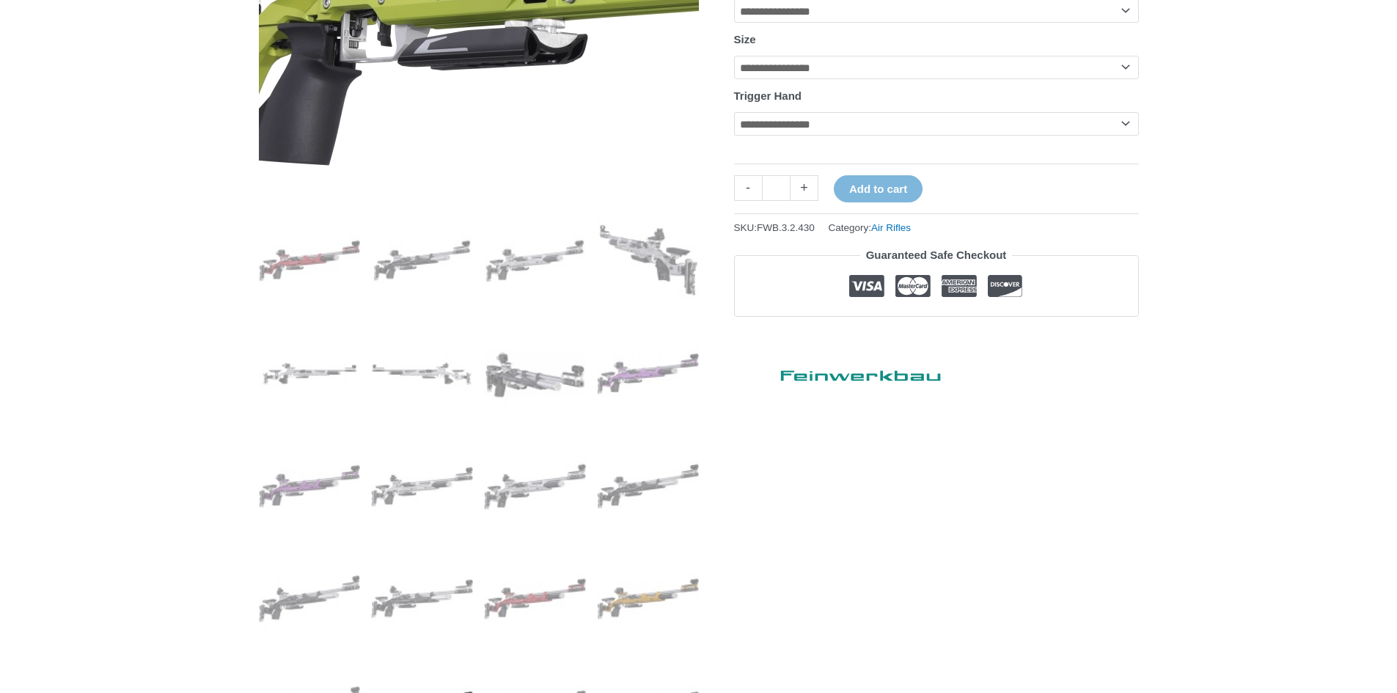
scroll to position [513, 0]
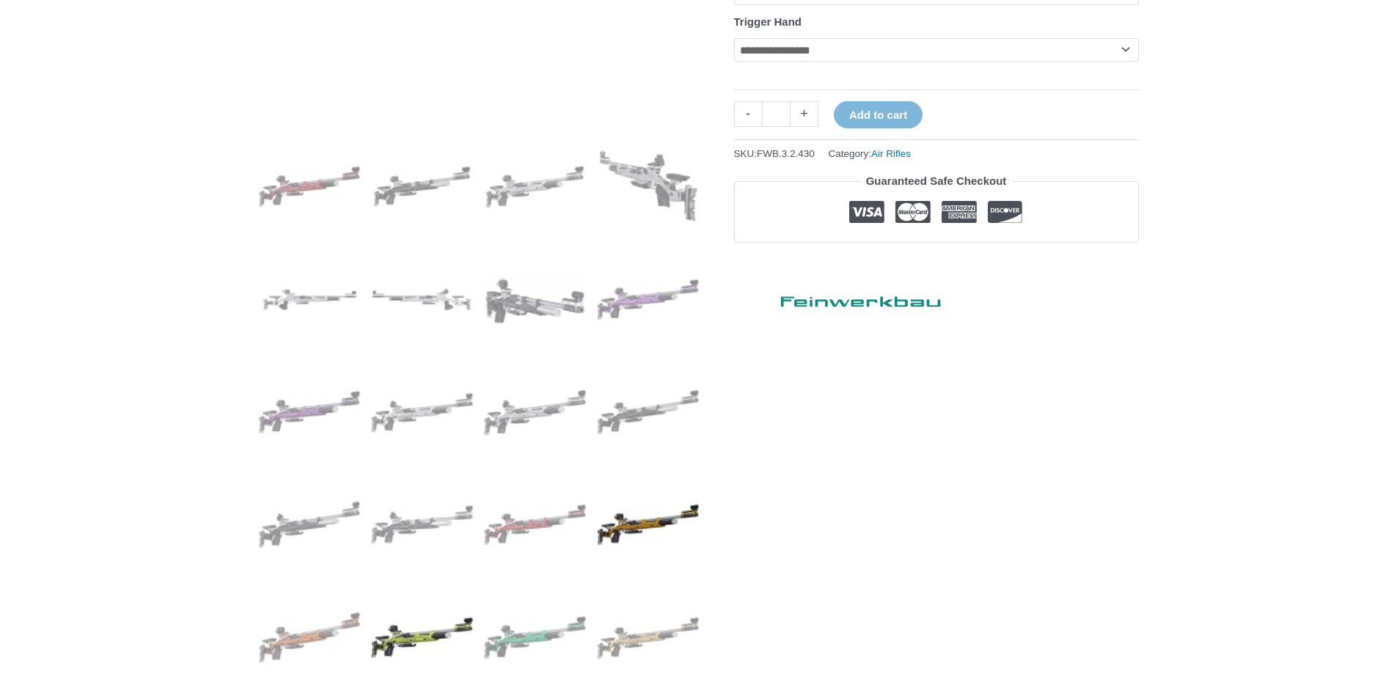
click at [623, 528] on img at bounding box center [648, 525] width 102 height 102
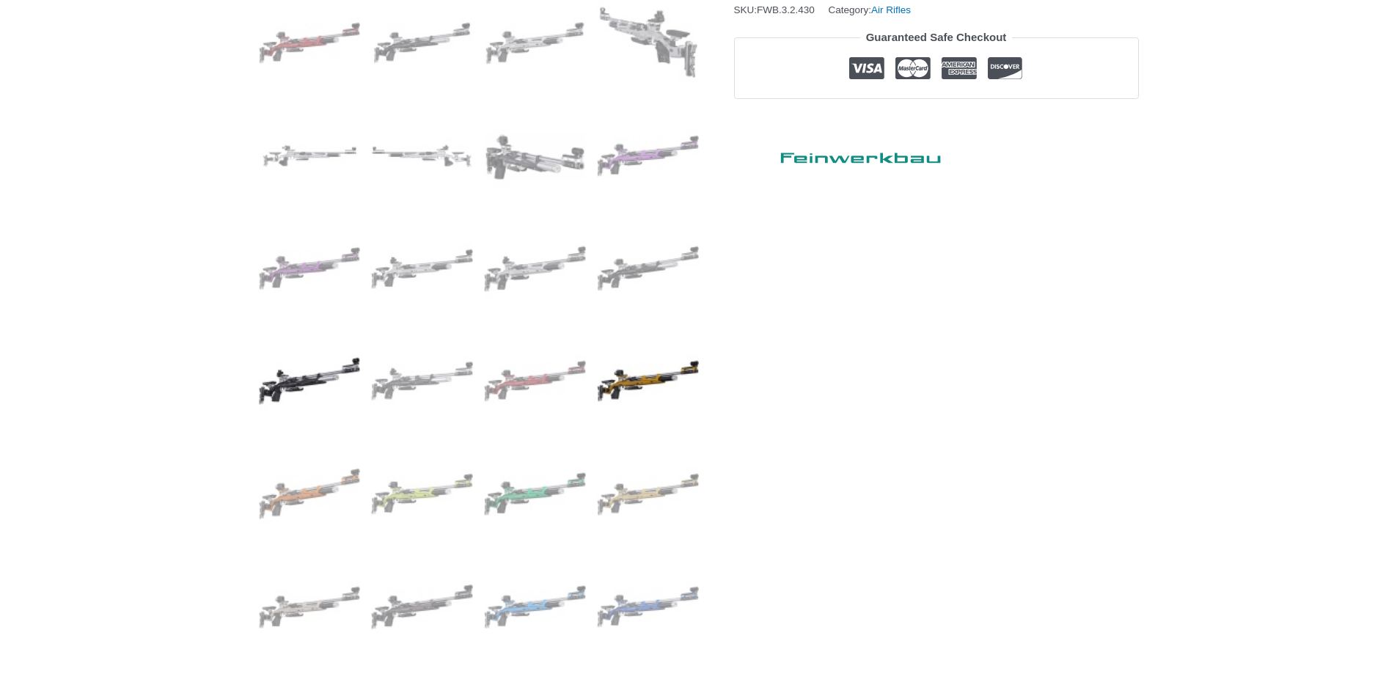
scroll to position [660, 0]
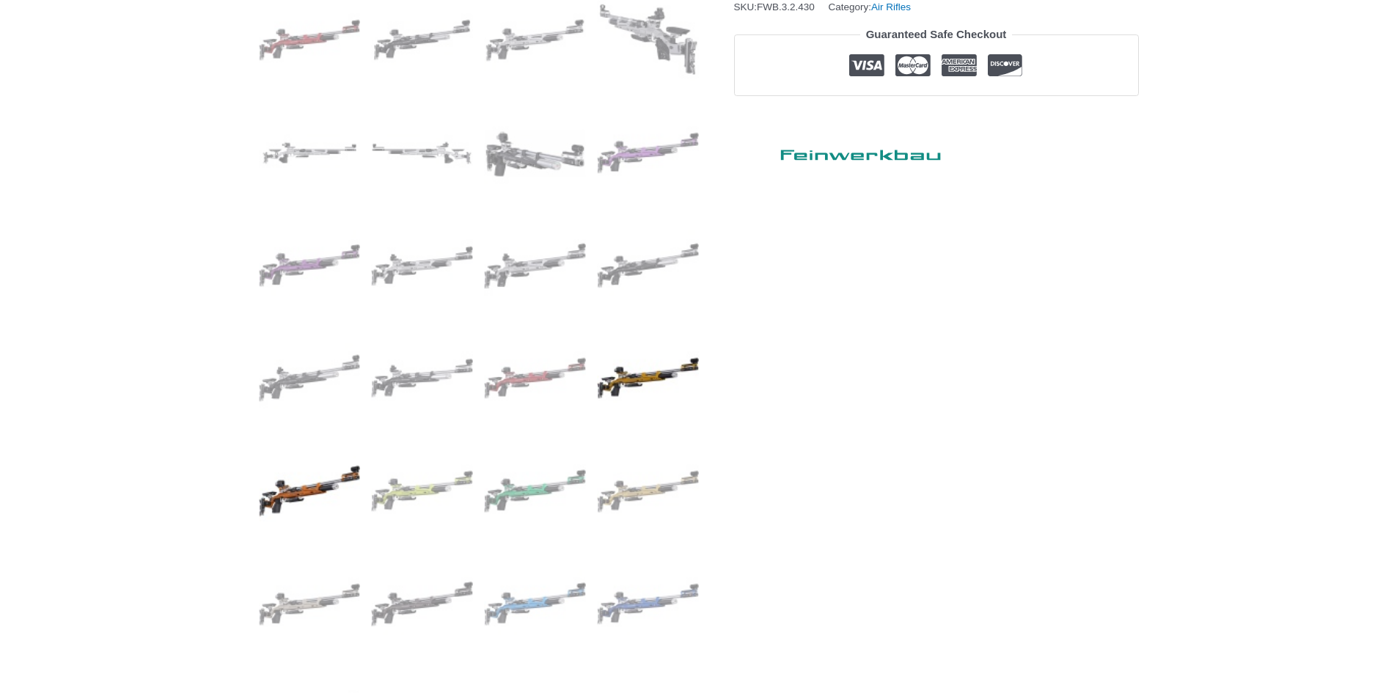
click at [291, 501] on img at bounding box center [310, 491] width 102 height 102
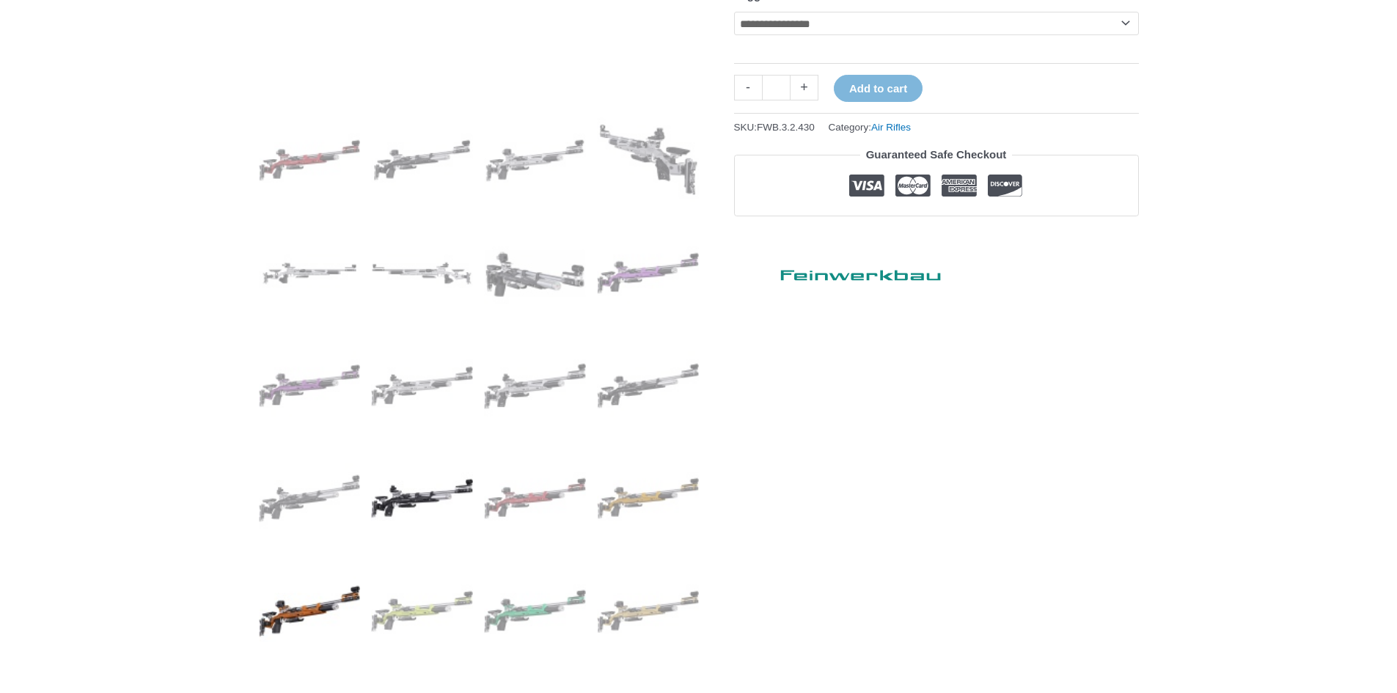
scroll to position [587, 0]
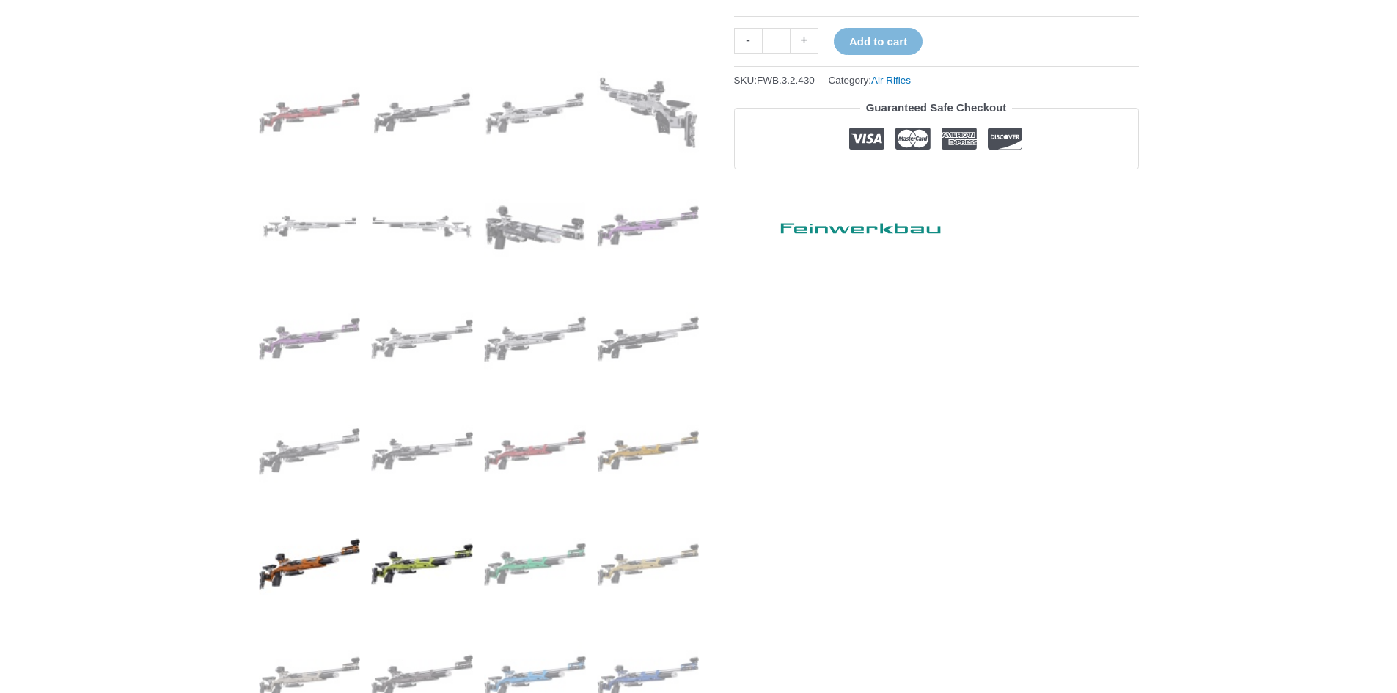
click at [414, 563] on img at bounding box center [422, 564] width 102 height 102
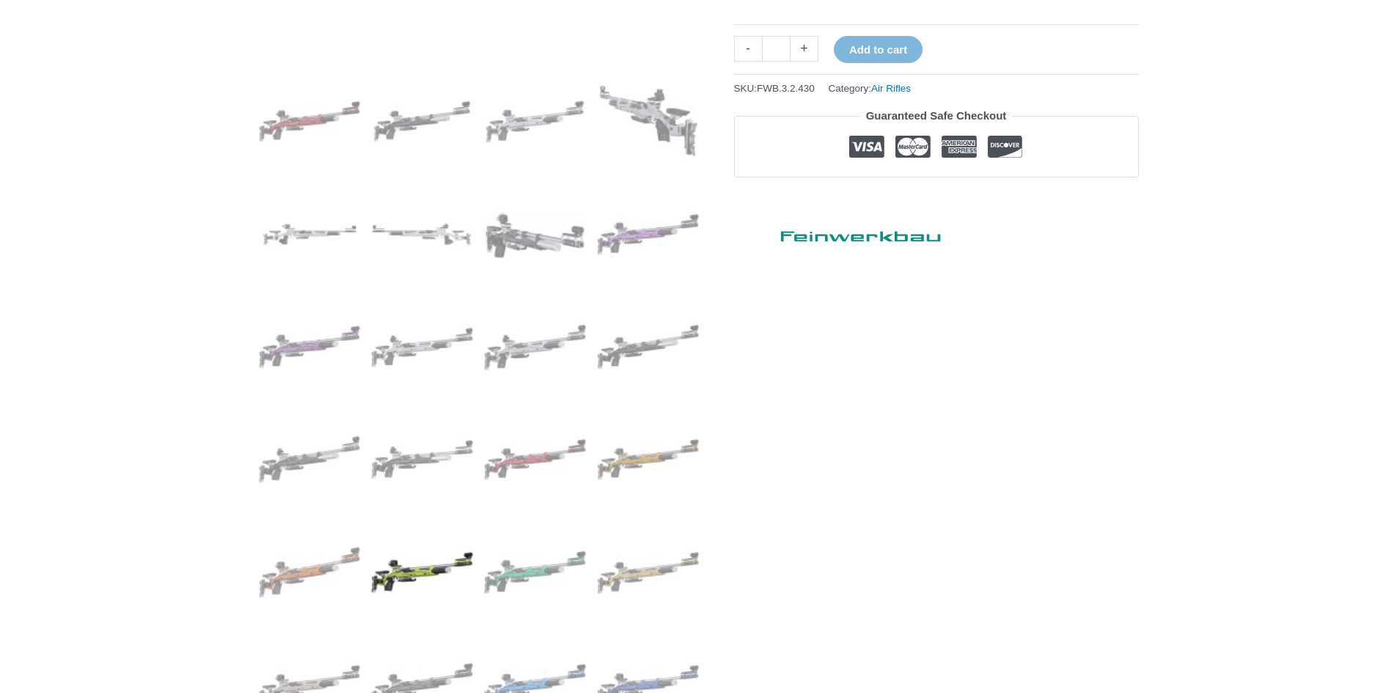
scroll to position [660, 0]
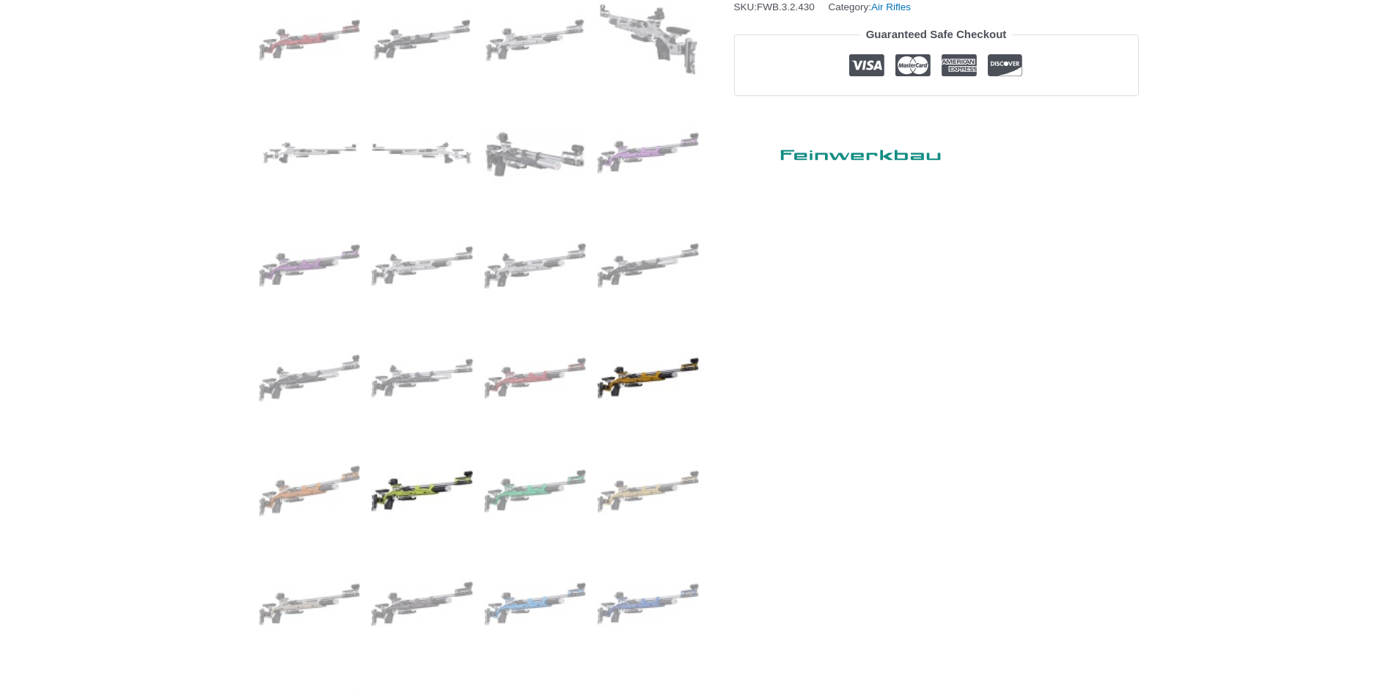
click at [627, 385] on img at bounding box center [648, 378] width 102 height 102
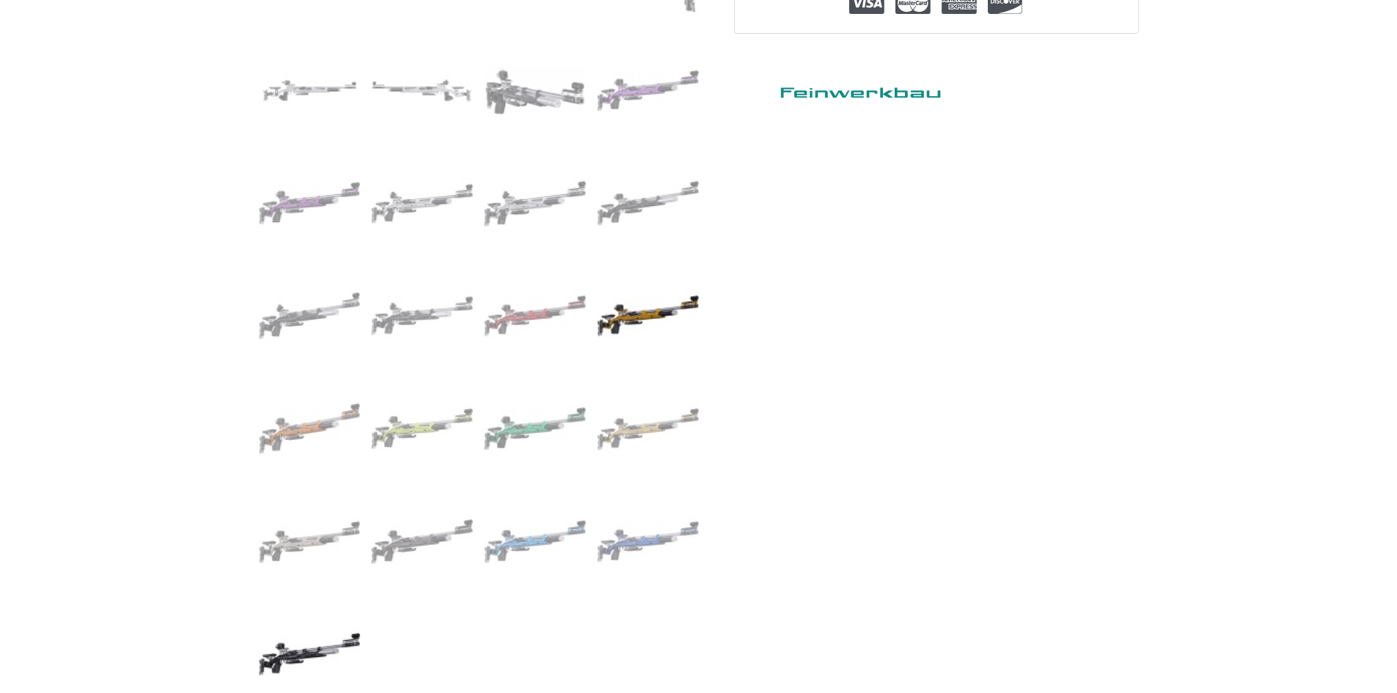
scroll to position [733, 0]
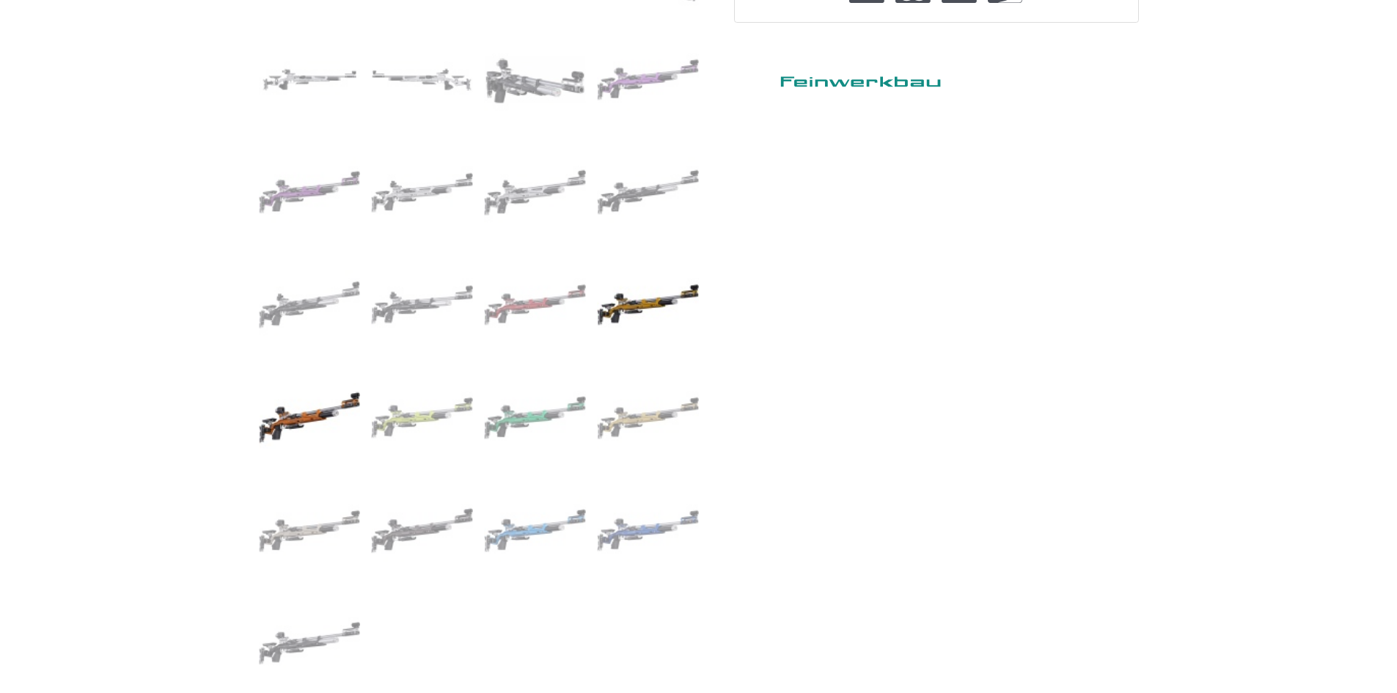
click at [307, 420] on img at bounding box center [310, 418] width 102 height 102
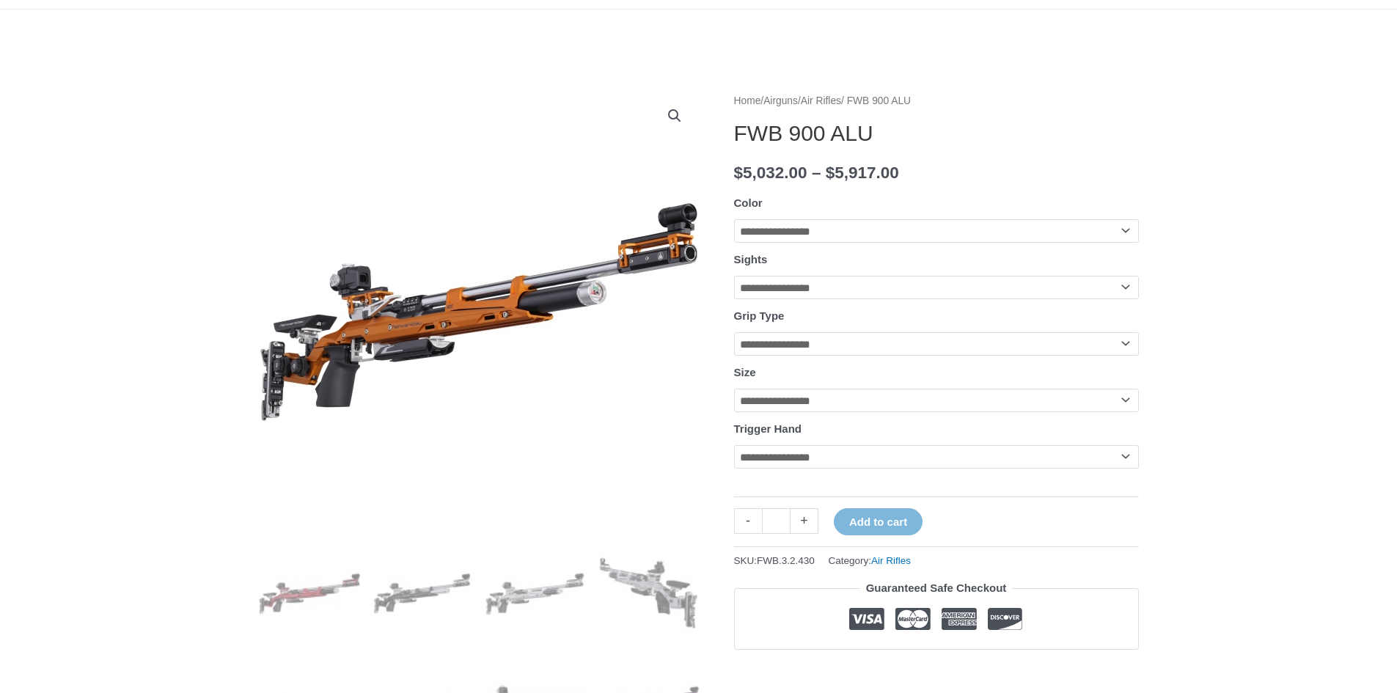
scroll to position [0, 0]
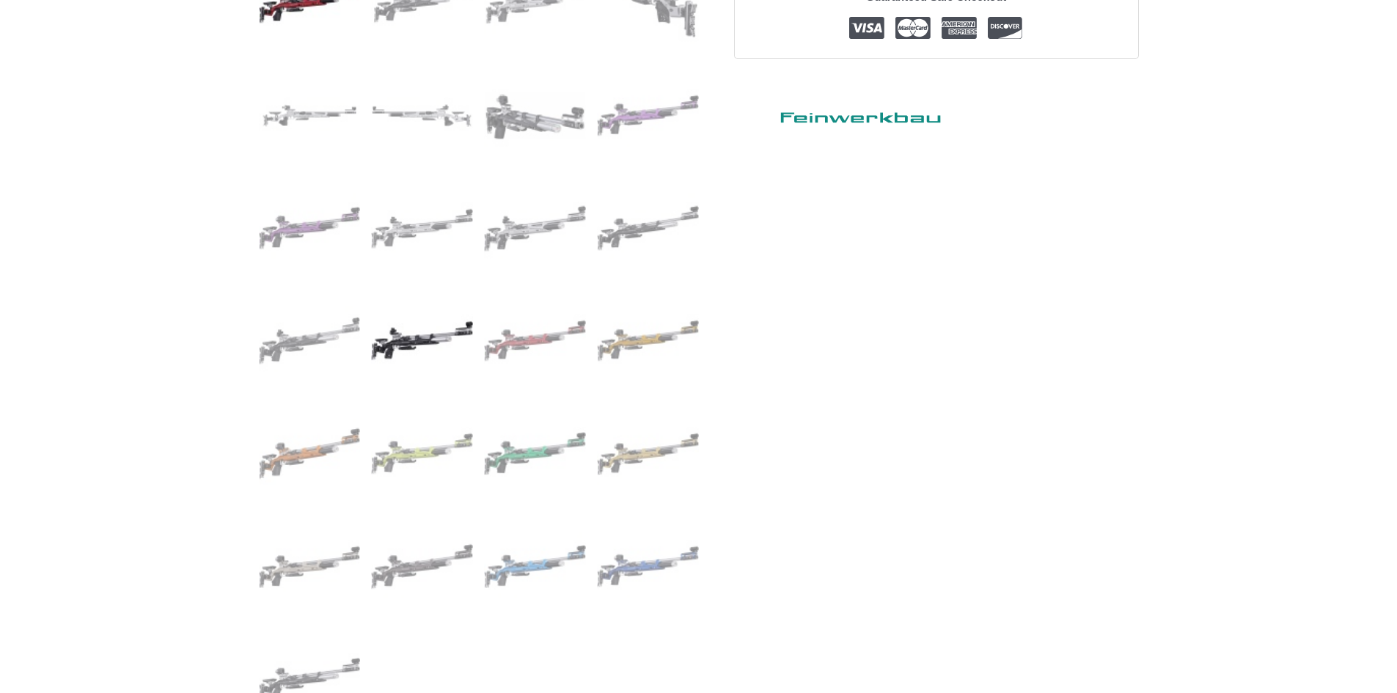
scroll to position [733, 0]
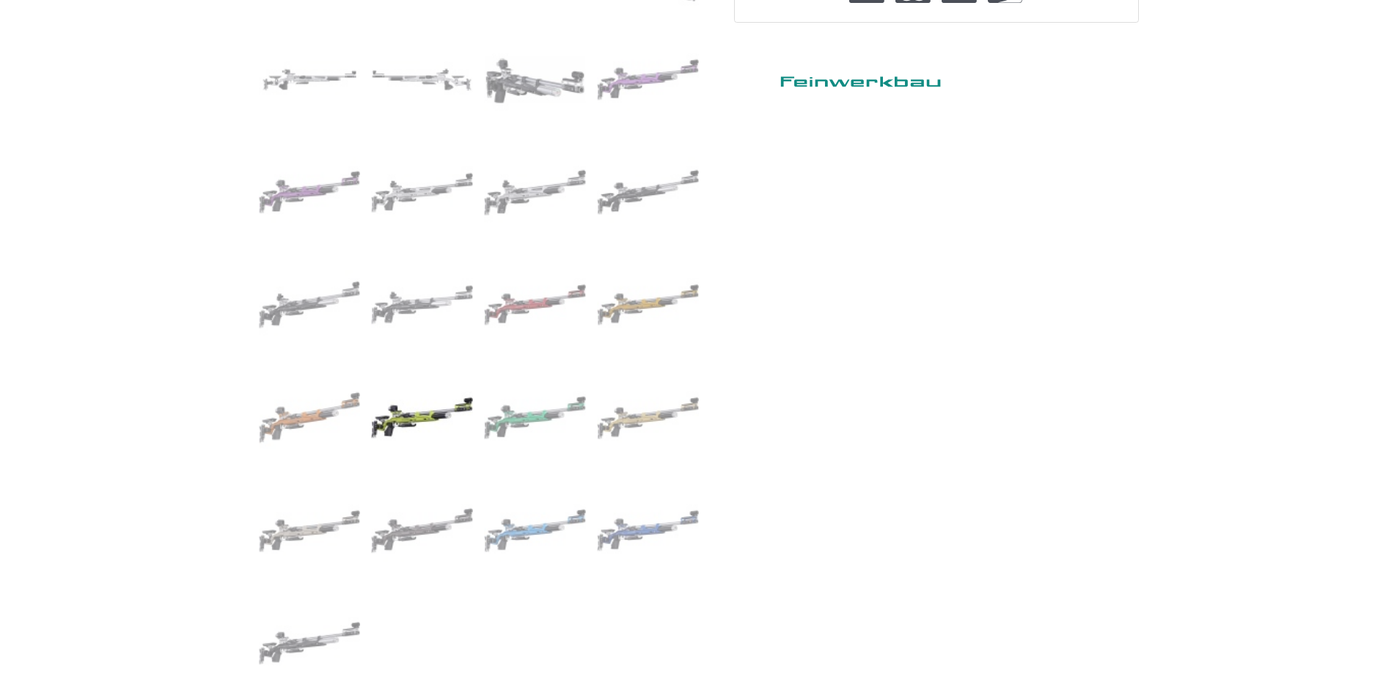
click at [431, 416] on img at bounding box center [422, 418] width 102 height 102
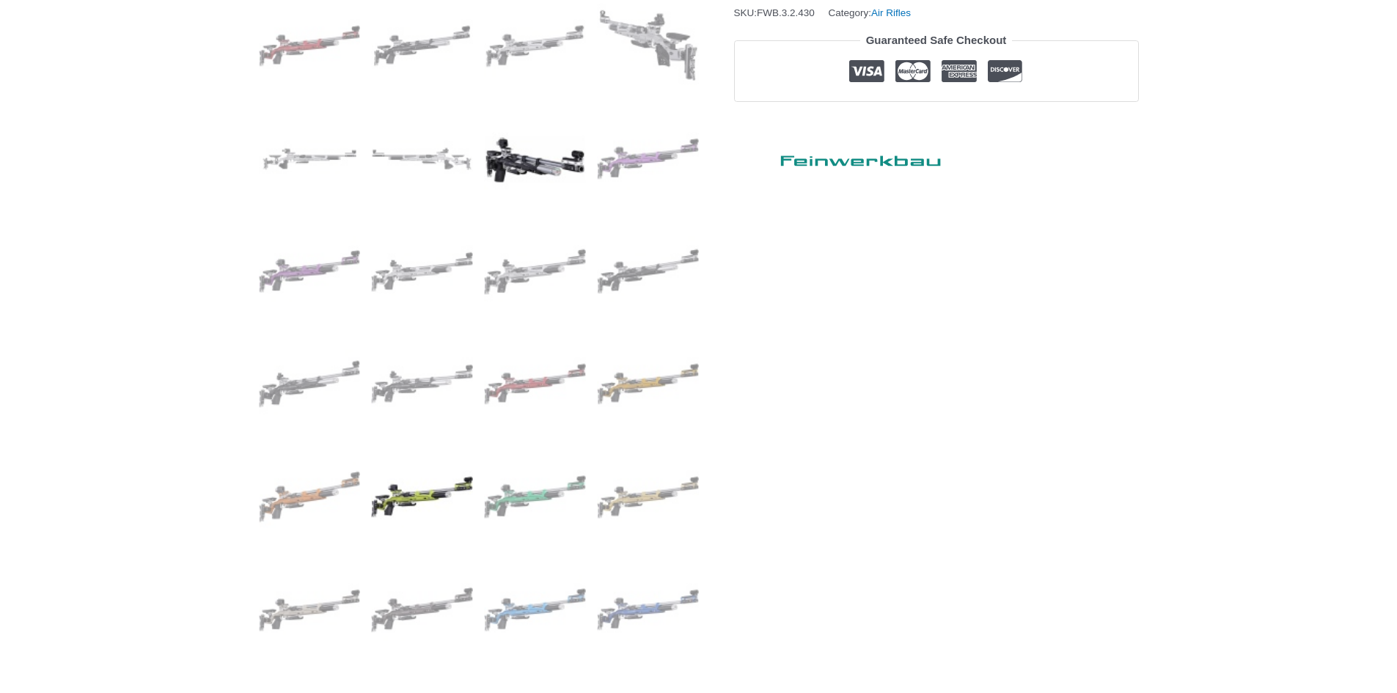
scroll to position [660, 0]
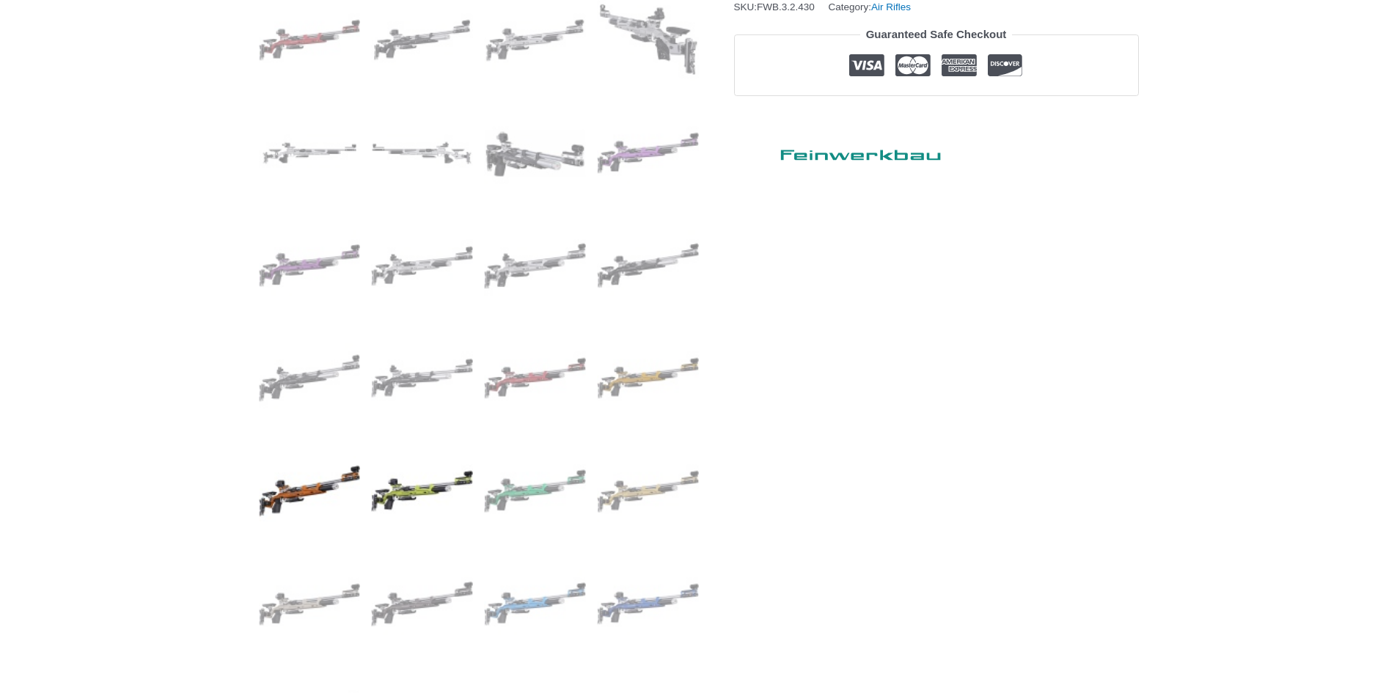
click at [307, 496] on img at bounding box center [310, 491] width 102 height 102
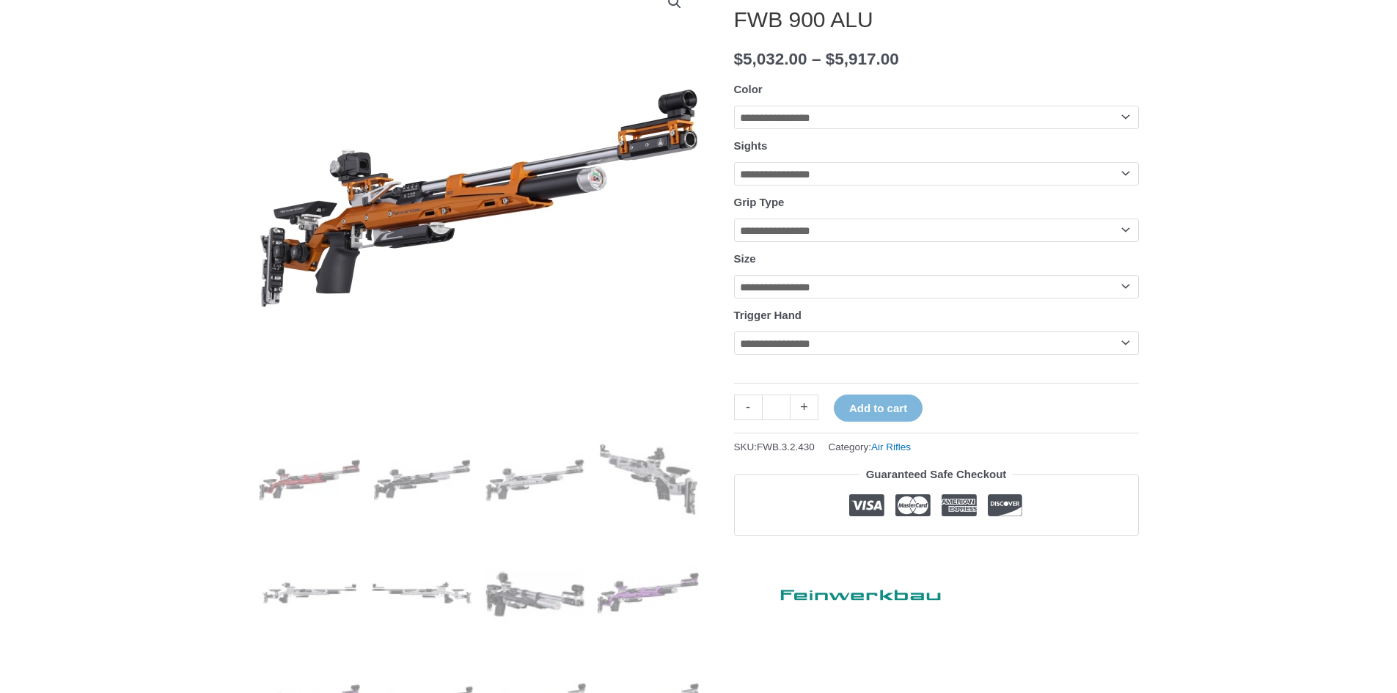
scroll to position [147, 0]
